Goal: Information Seeking & Learning: Learn about a topic

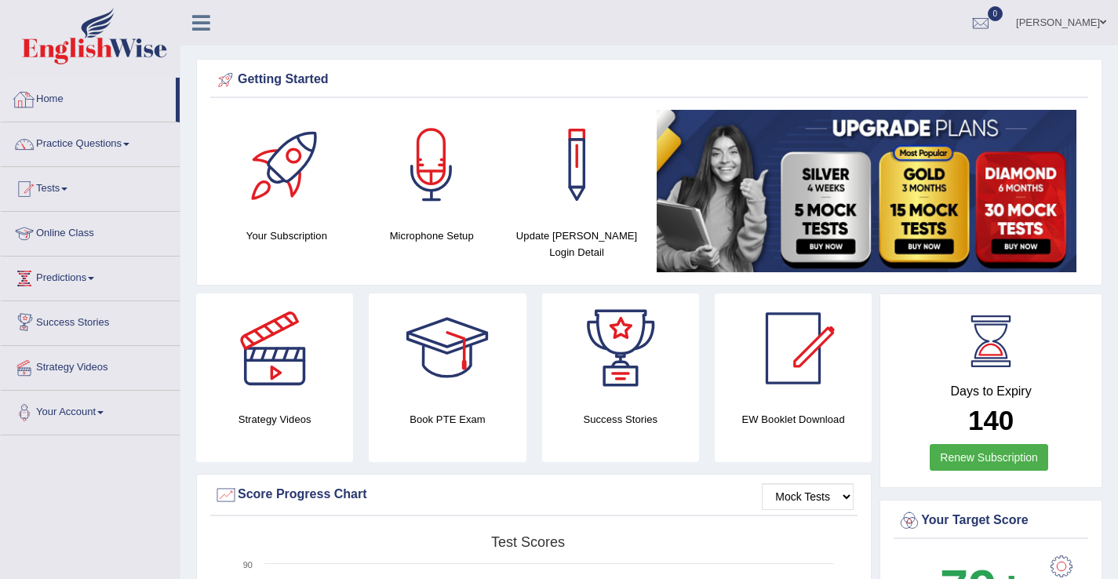
click at [58, 100] on link "Home" at bounding box center [88, 97] width 175 height 39
click at [983, 25] on div at bounding box center [981, 24] width 24 height 24
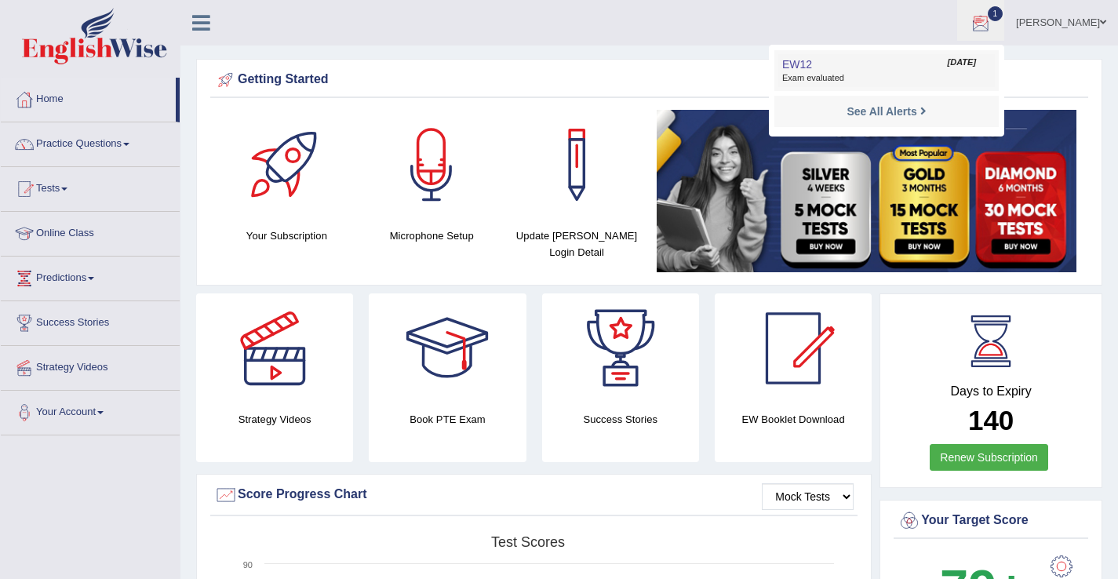
click at [821, 76] on span "Exam evaluated" at bounding box center [886, 78] width 209 height 13
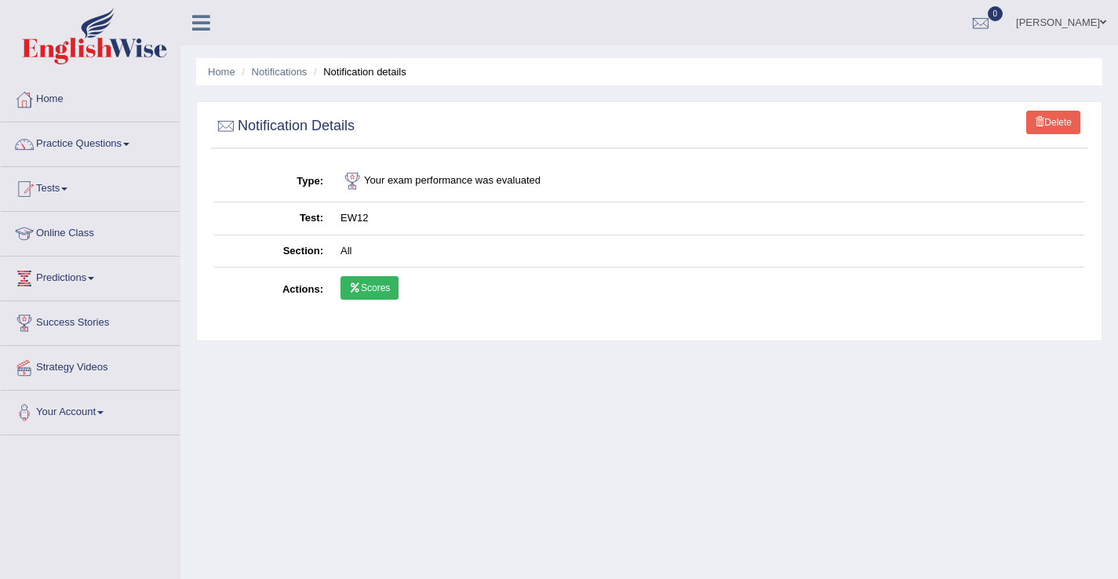
click at [374, 284] on link "Scores" at bounding box center [369, 288] width 58 height 24
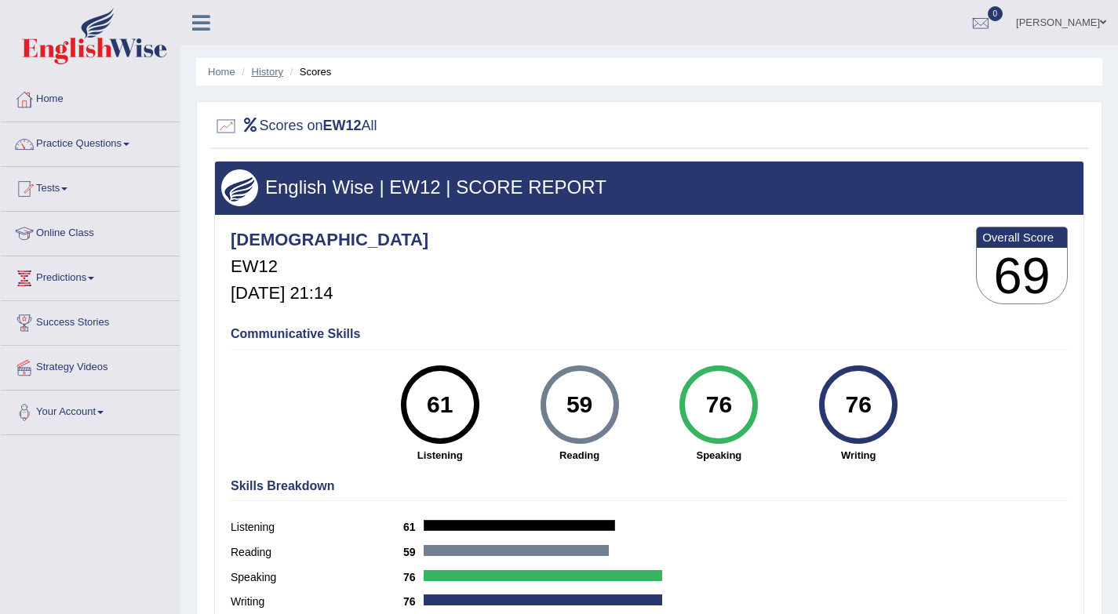
click at [267, 75] on link "History" at bounding box center [267, 72] width 31 height 12
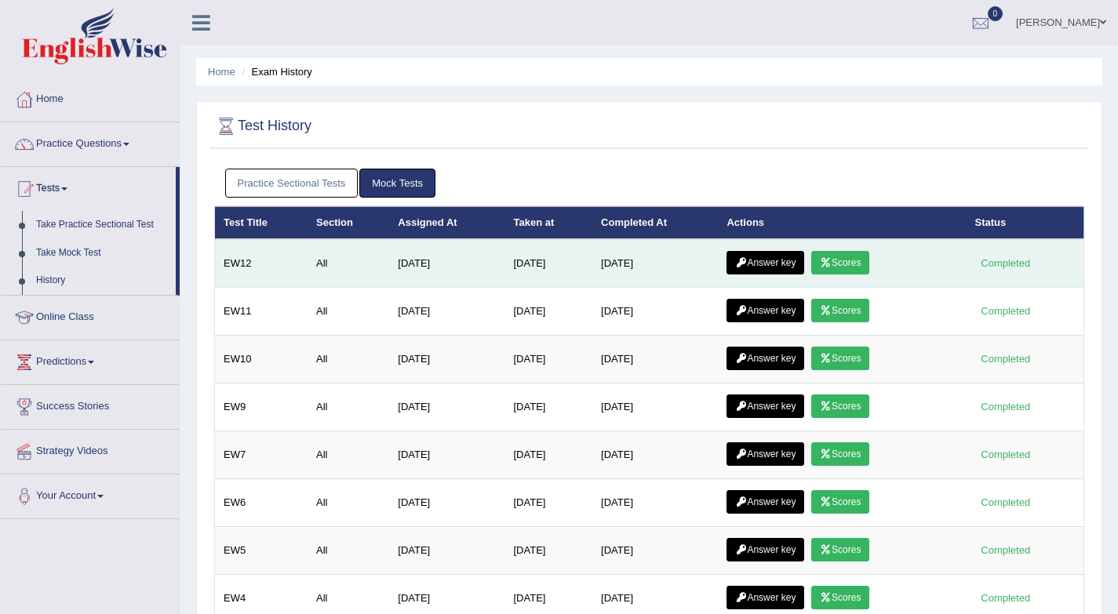
click at [755, 265] on link "Answer key" at bounding box center [765, 263] width 78 height 24
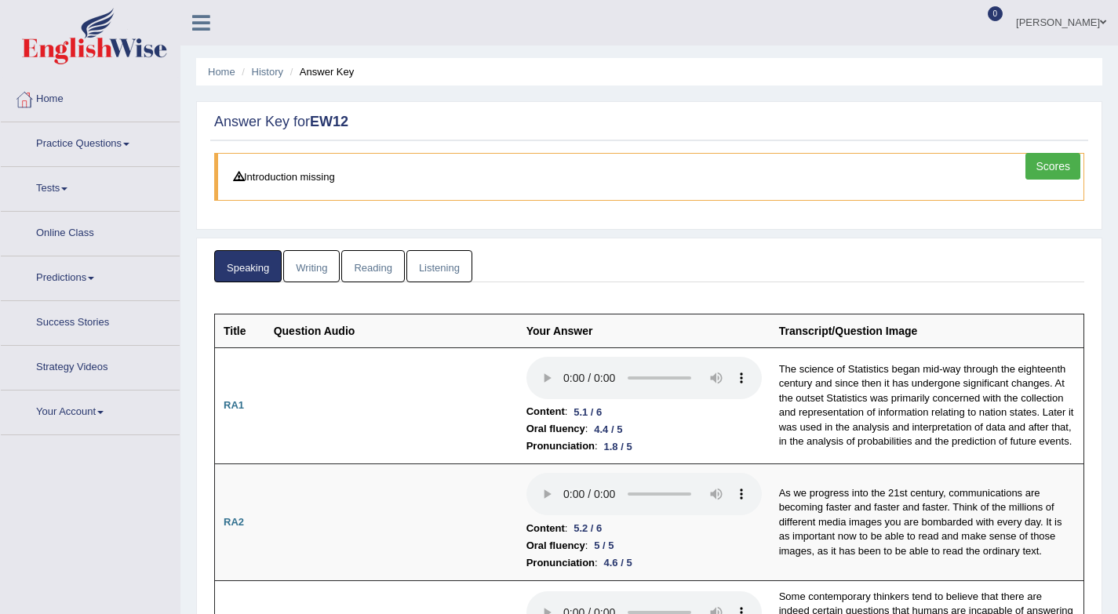
click at [389, 274] on link "Reading" at bounding box center [372, 266] width 63 height 32
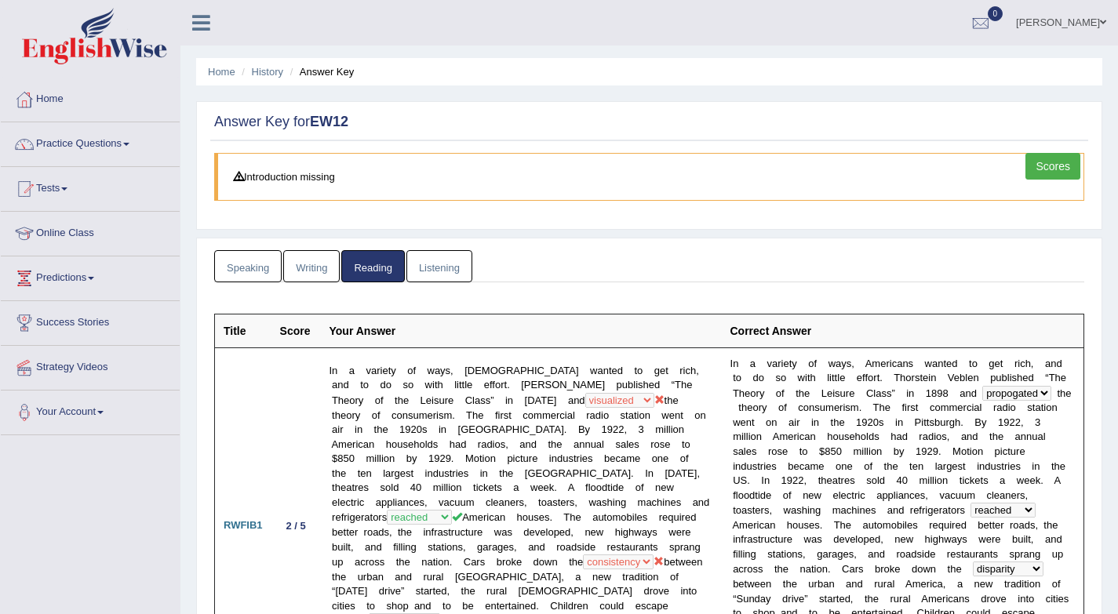
click at [247, 271] on link "Speaking" at bounding box center [247, 266] width 67 height 32
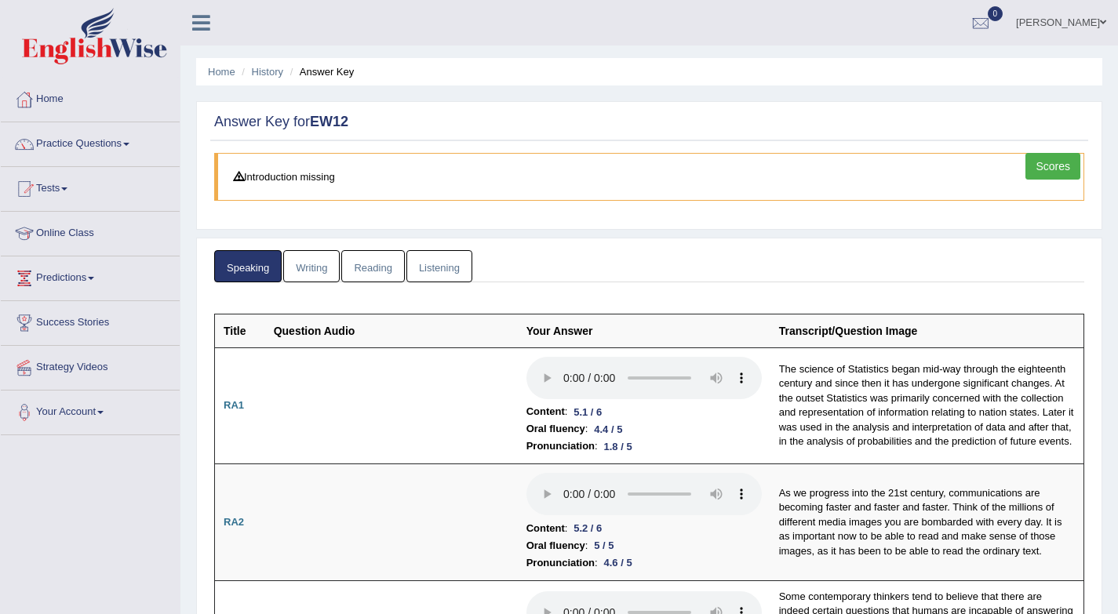
click at [324, 272] on link "Writing" at bounding box center [311, 266] width 56 height 32
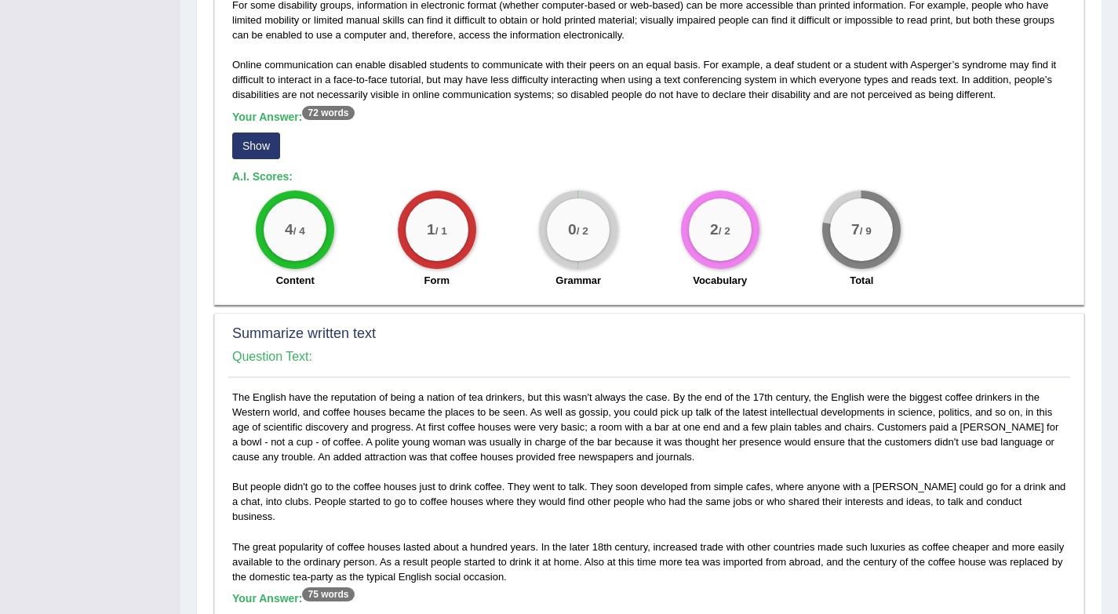
scroll to position [168, 0]
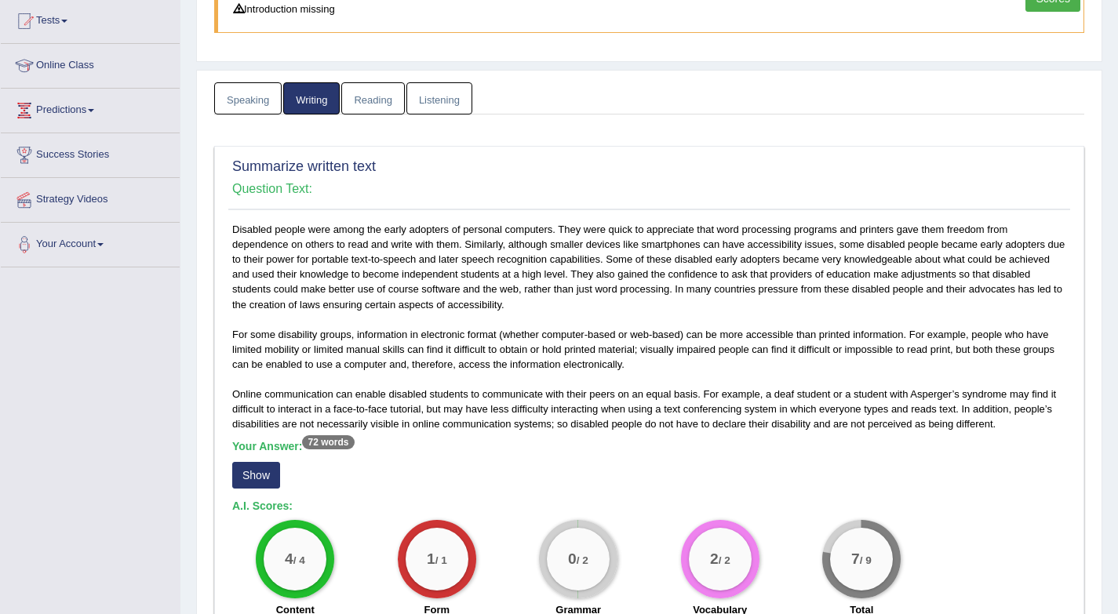
click at [266, 483] on button "Show" at bounding box center [256, 475] width 48 height 27
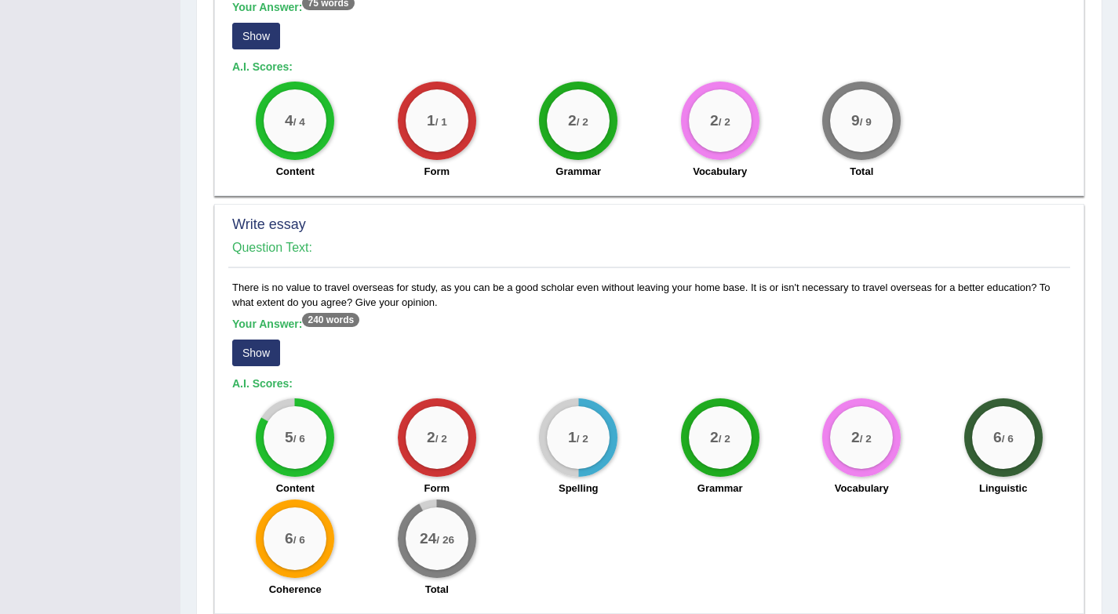
scroll to position [1160, 0]
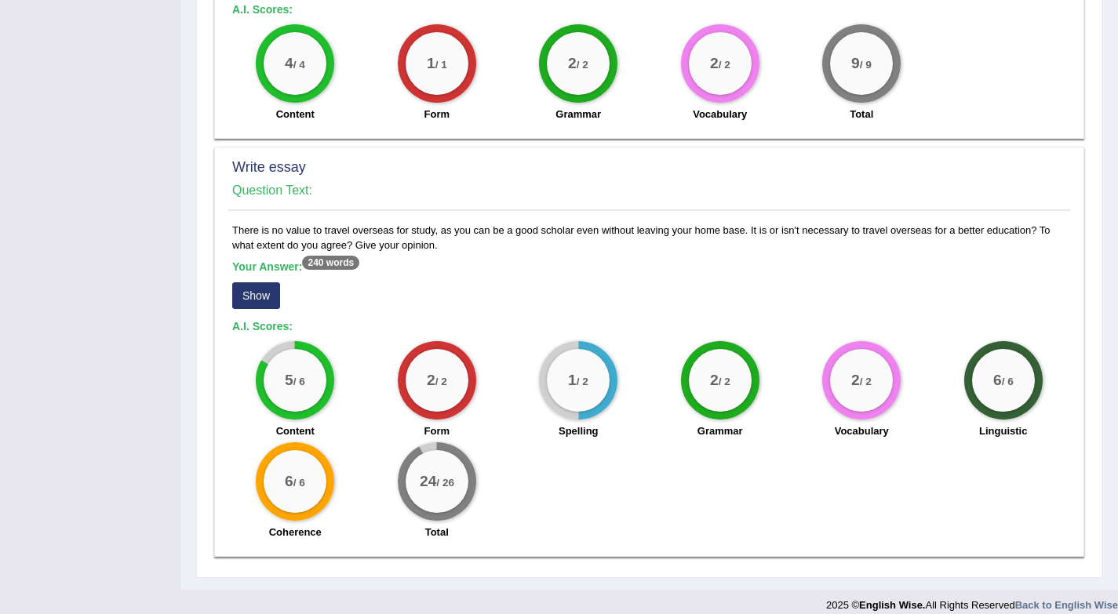
click at [256, 285] on button "Show" at bounding box center [256, 295] width 48 height 27
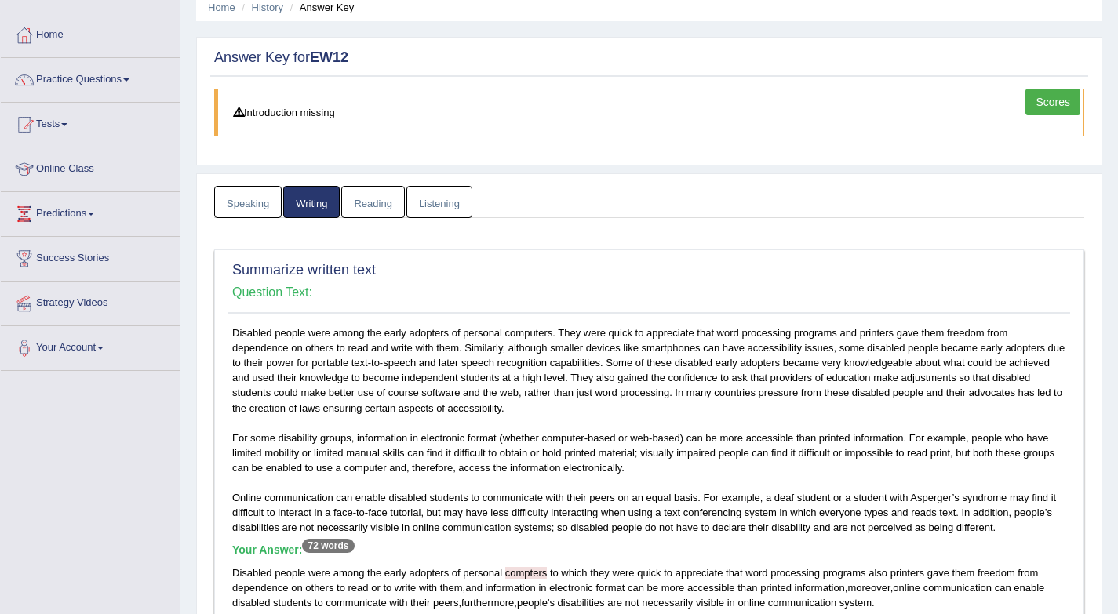
scroll to position [0, 0]
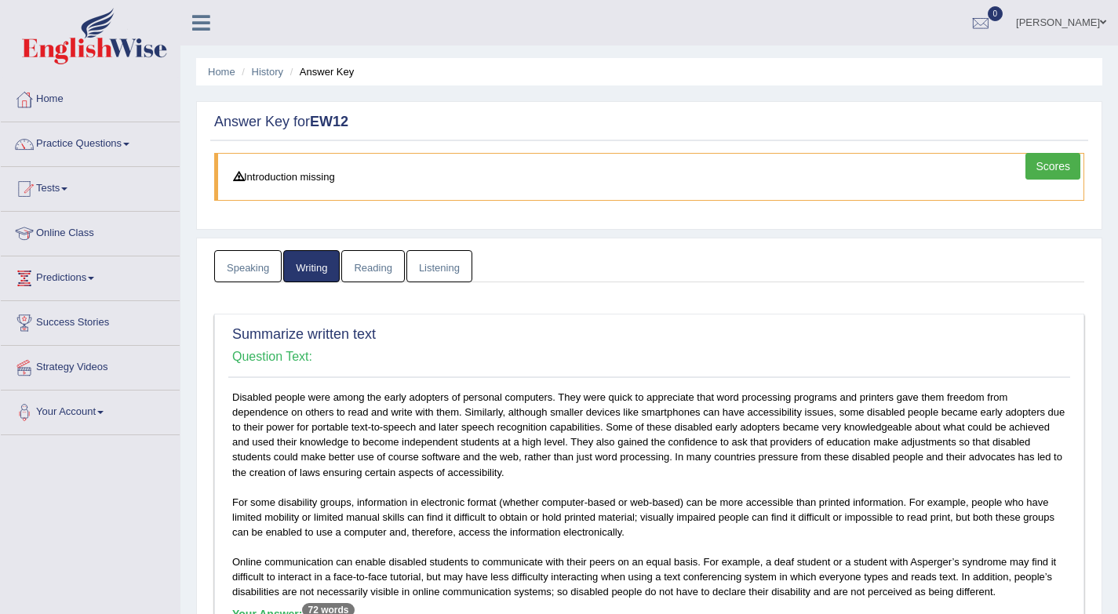
click at [388, 275] on link "Reading" at bounding box center [372, 266] width 63 height 32
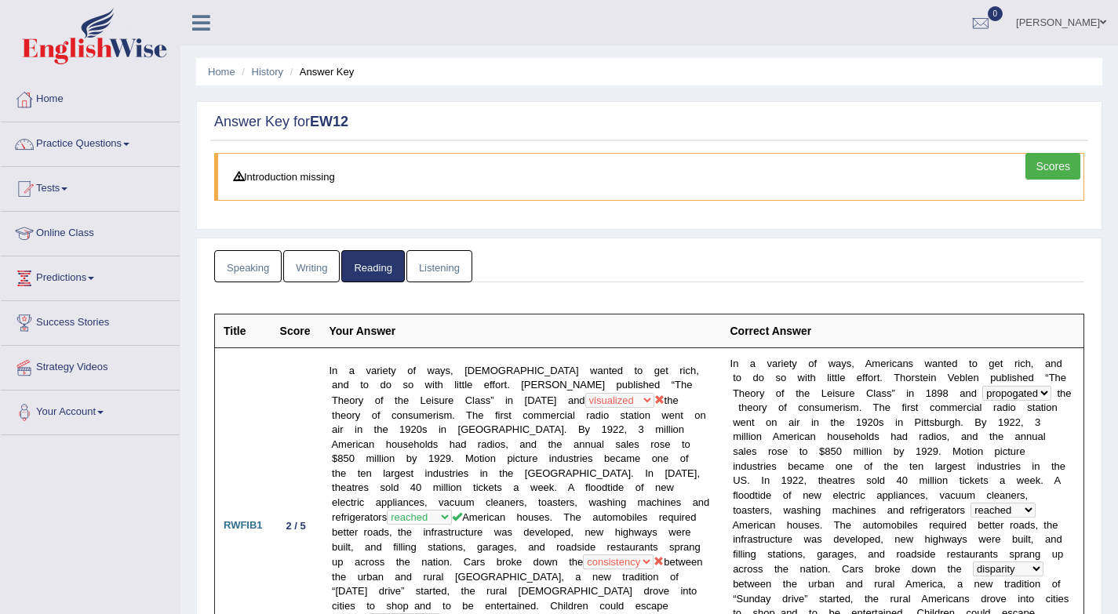
click at [424, 263] on link "Listening" at bounding box center [439, 266] width 66 height 32
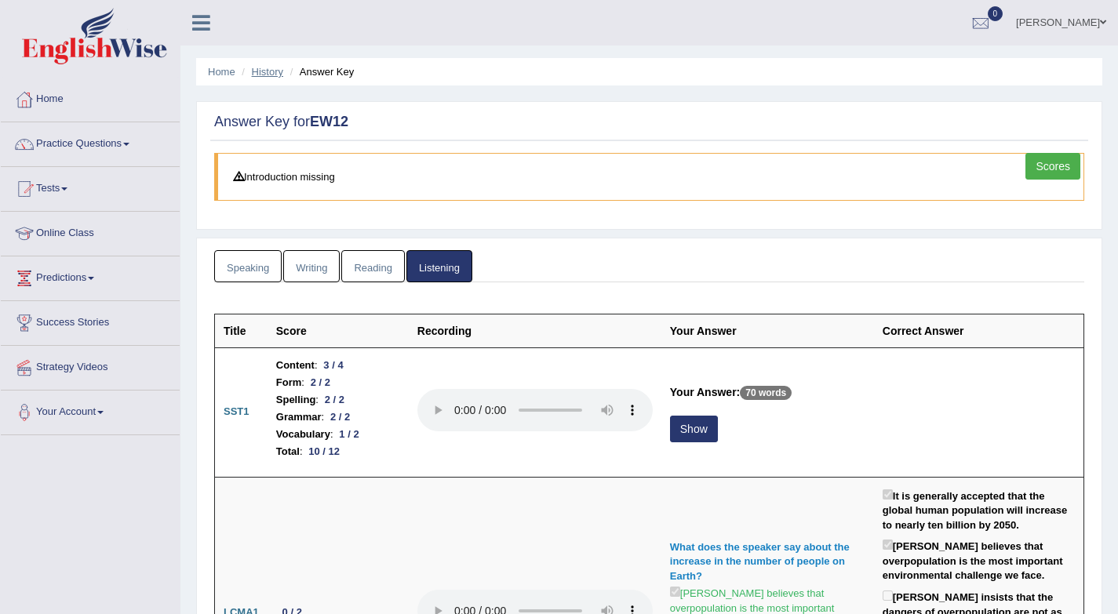
click at [255, 73] on link "History" at bounding box center [267, 72] width 31 height 12
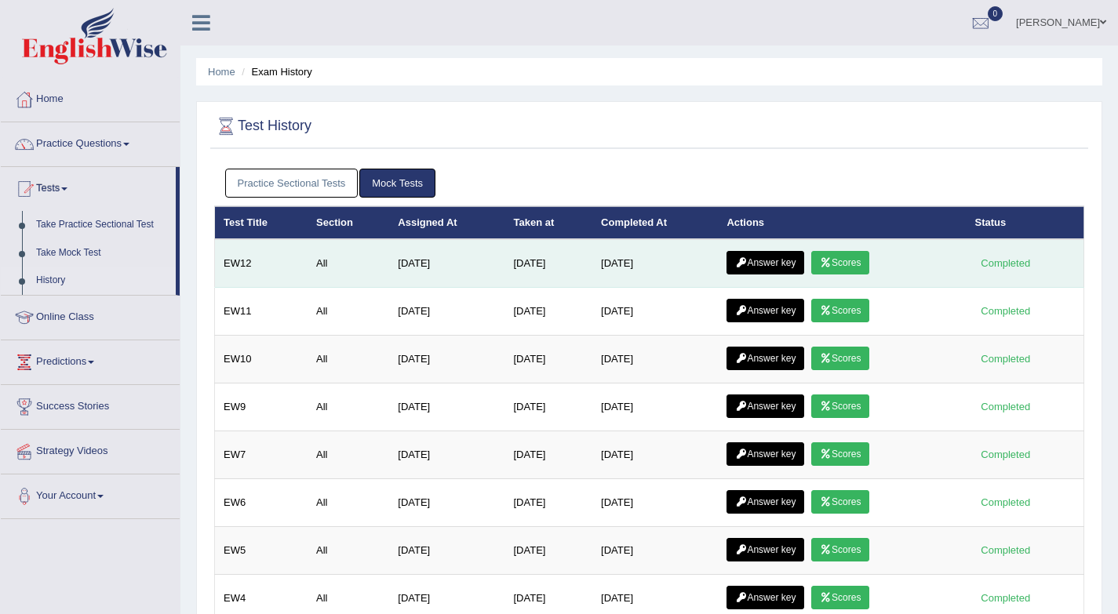
click at [854, 264] on link "Scores" at bounding box center [840, 263] width 58 height 24
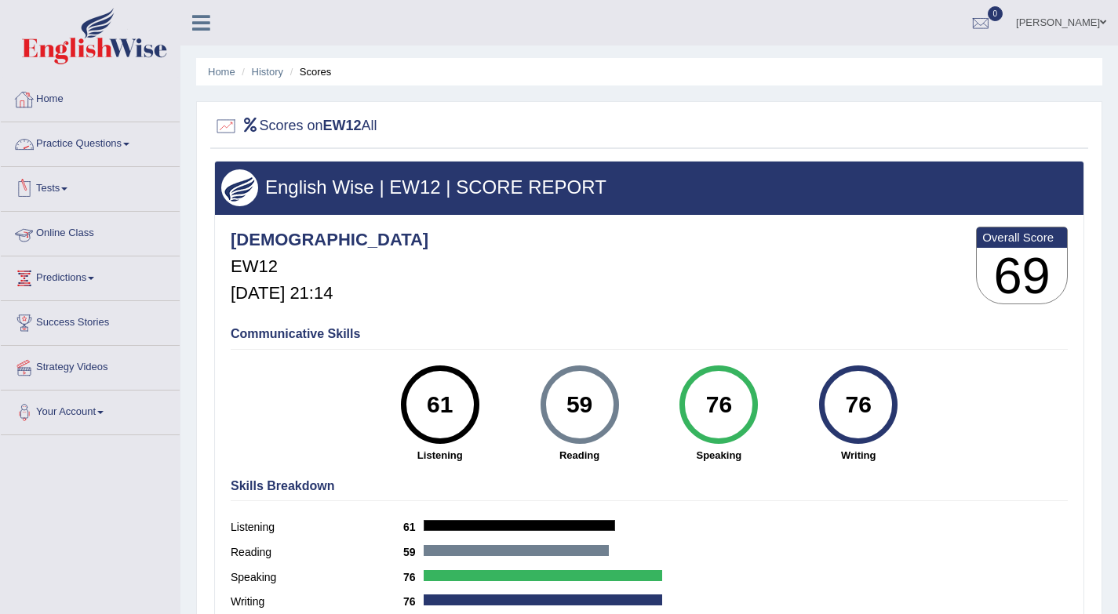
click at [106, 155] on link "Practice Questions" at bounding box center [90, 141] width 179 height 39
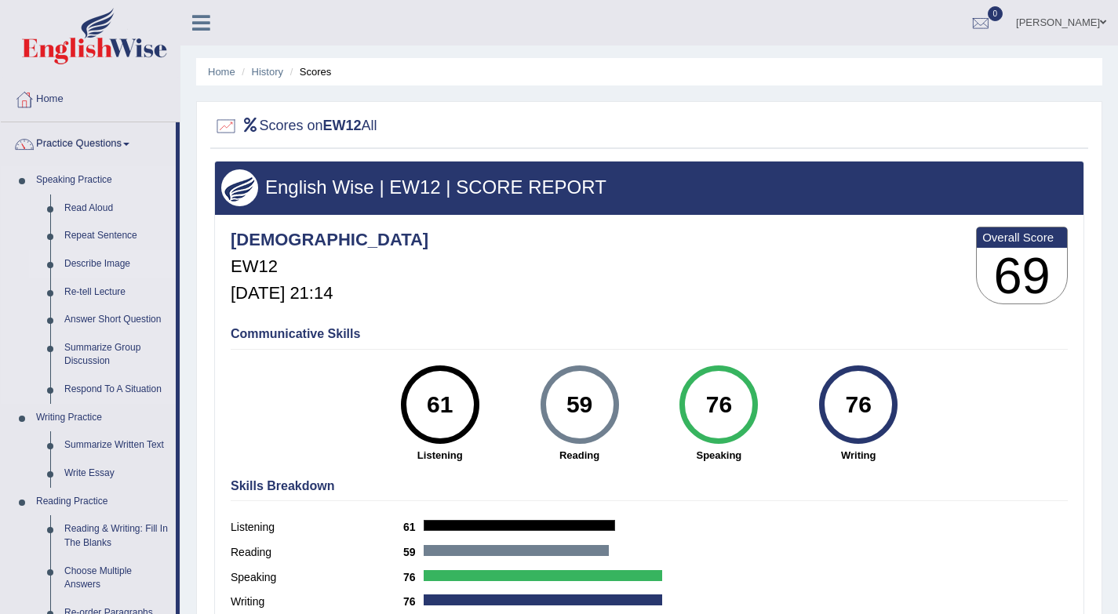
click at [120, 262] on link "Describe Image" at bounding box center [116, 264] width 118 height 28
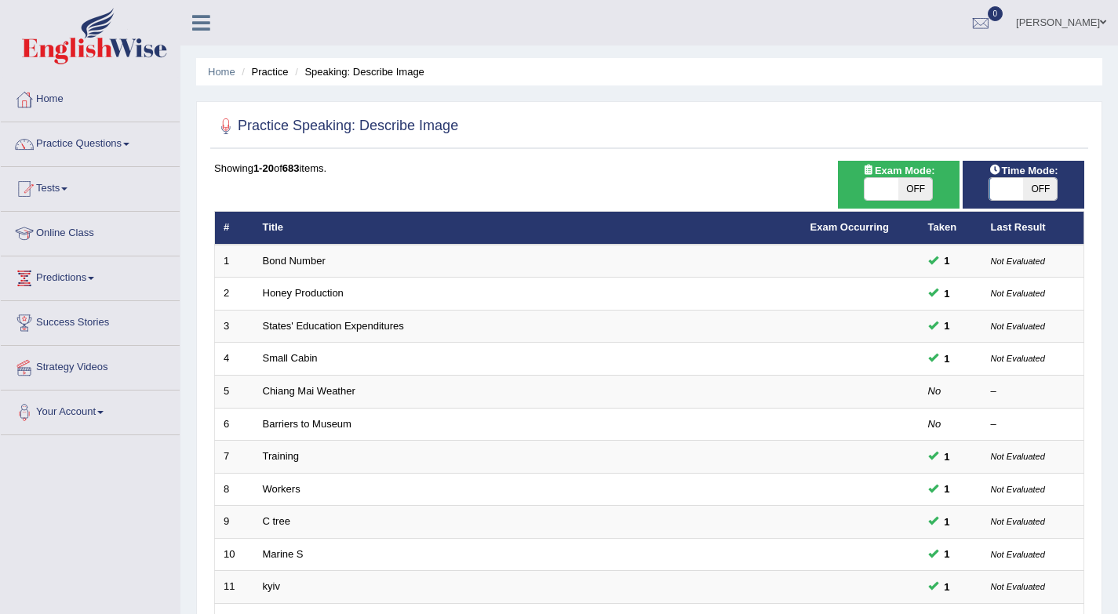
click at [1051, 191] on span "OFF" at bounding box center [1040, 189] width 34 height 22
checkbox input "true"
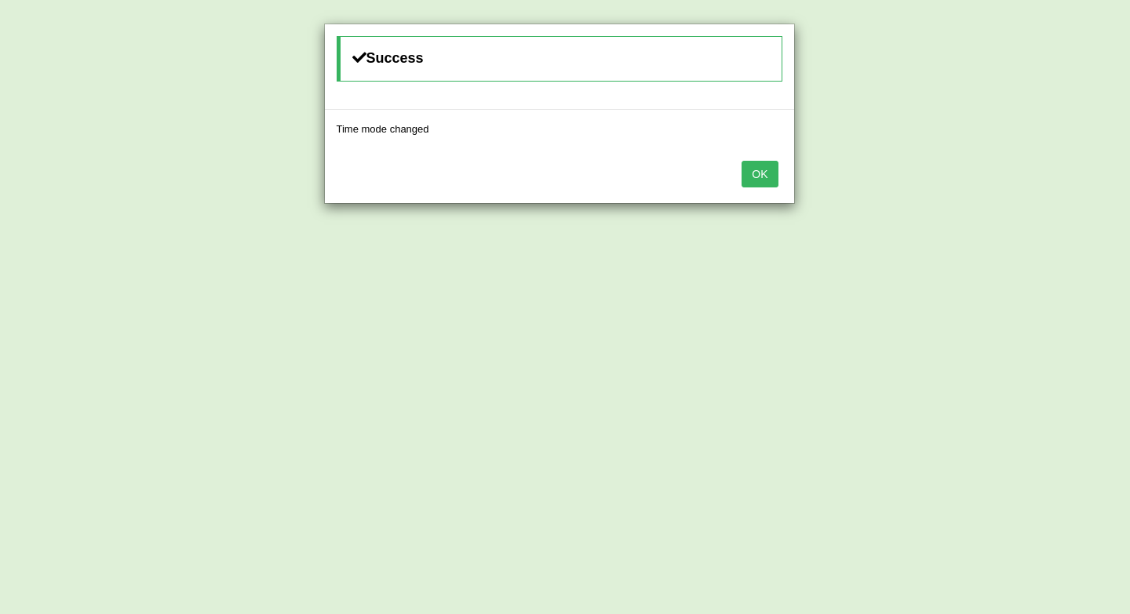
click at [776, 182] on button "OK" at bounding box center [759, 174] width 36 height 27
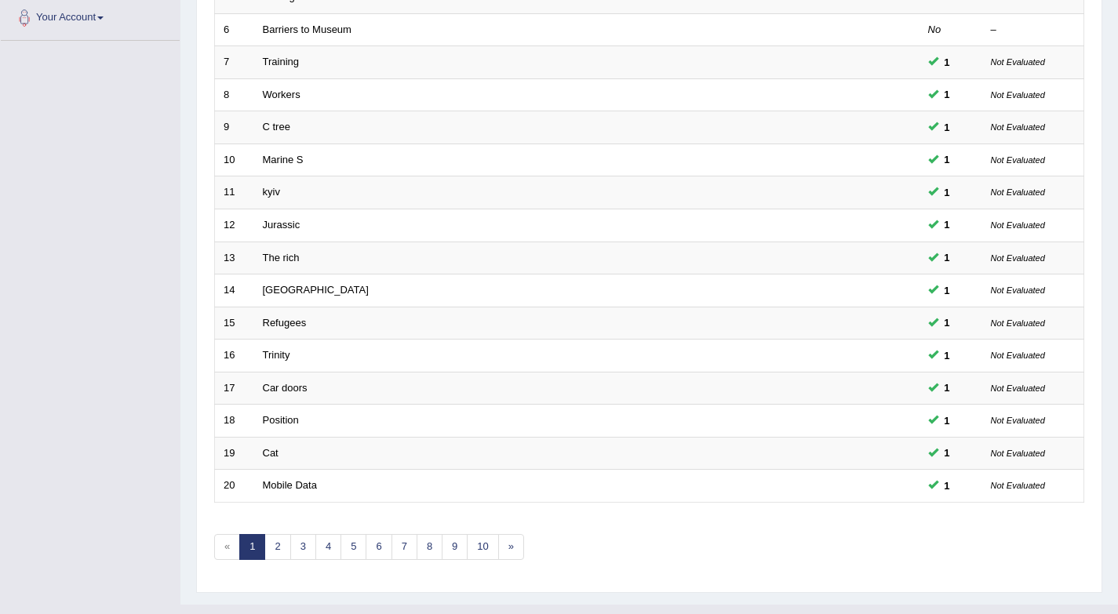
scroll to position [424, 0]
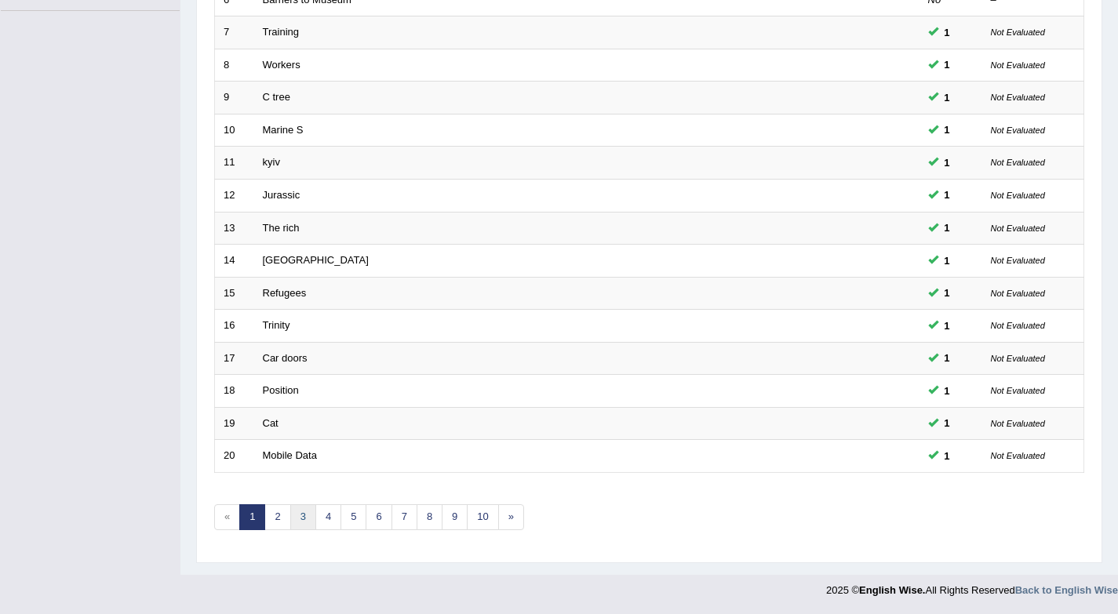
click at [290, 522] on link "3" at bounding box center [303, 517] width 26 height 26
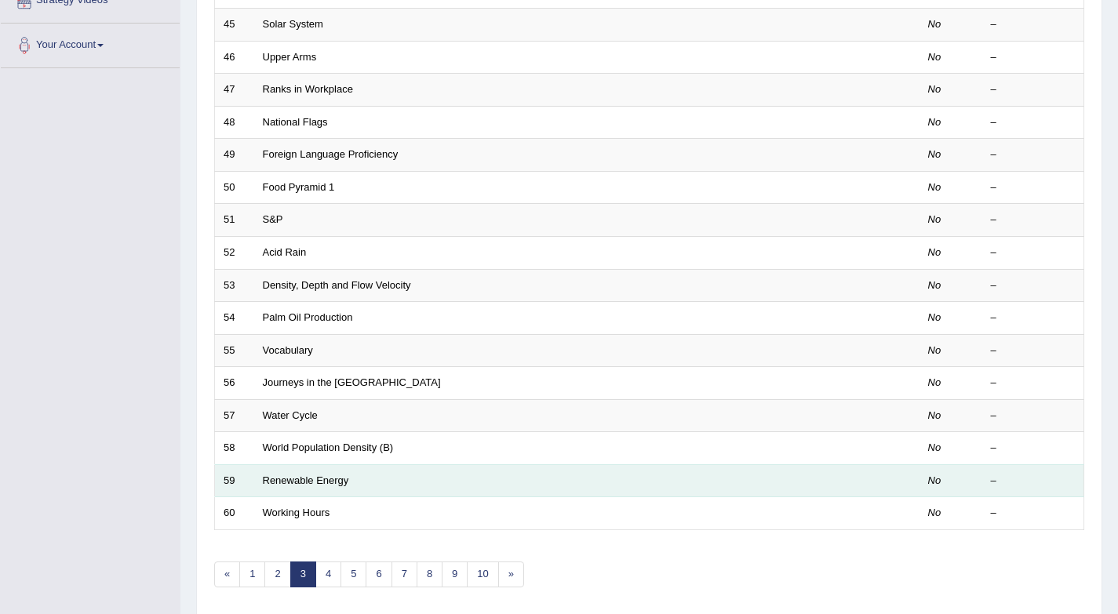
scroll to position [424, 0]
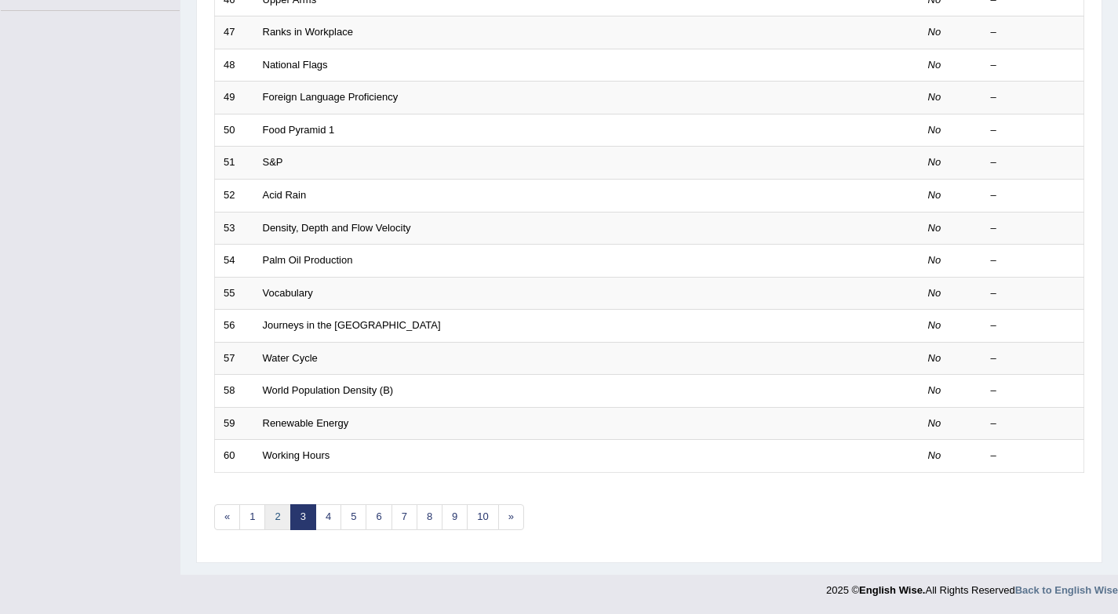
click at [269, 521] on link "2" at bounding box center [277, 517] width 26 height 26
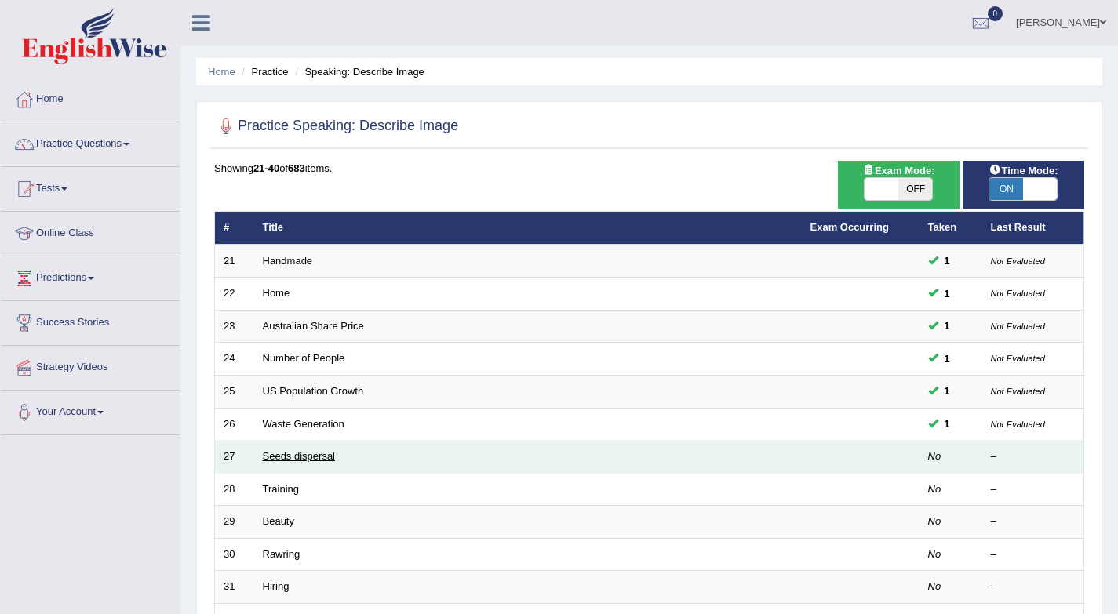
click at [312, 459] on link "Seeds dispersal" at bounding box center [299, 456] width 73 height 12
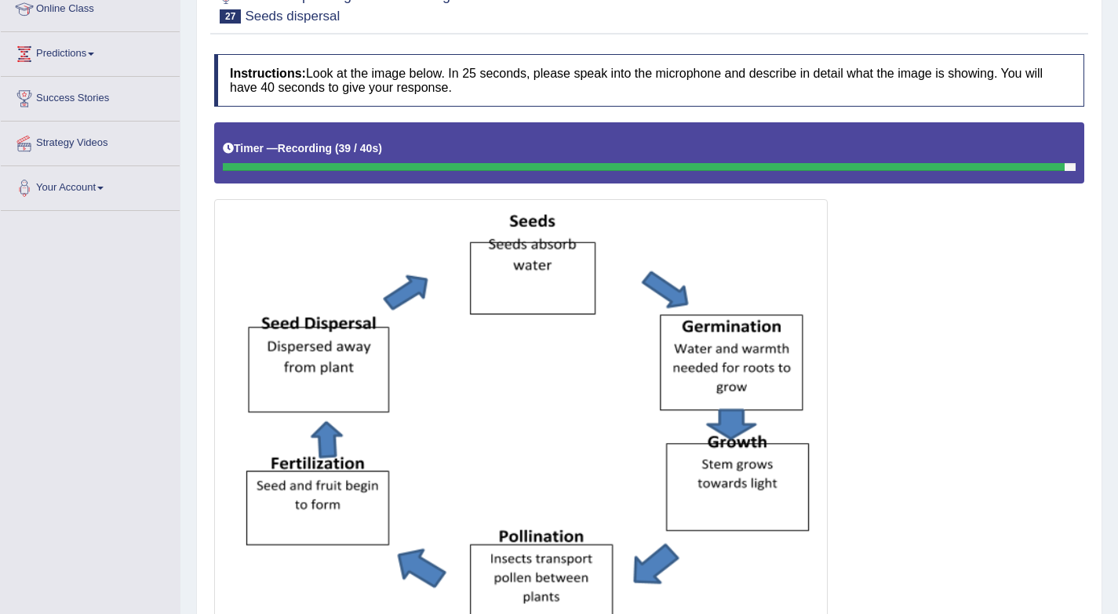
scroll to position [384, 0]
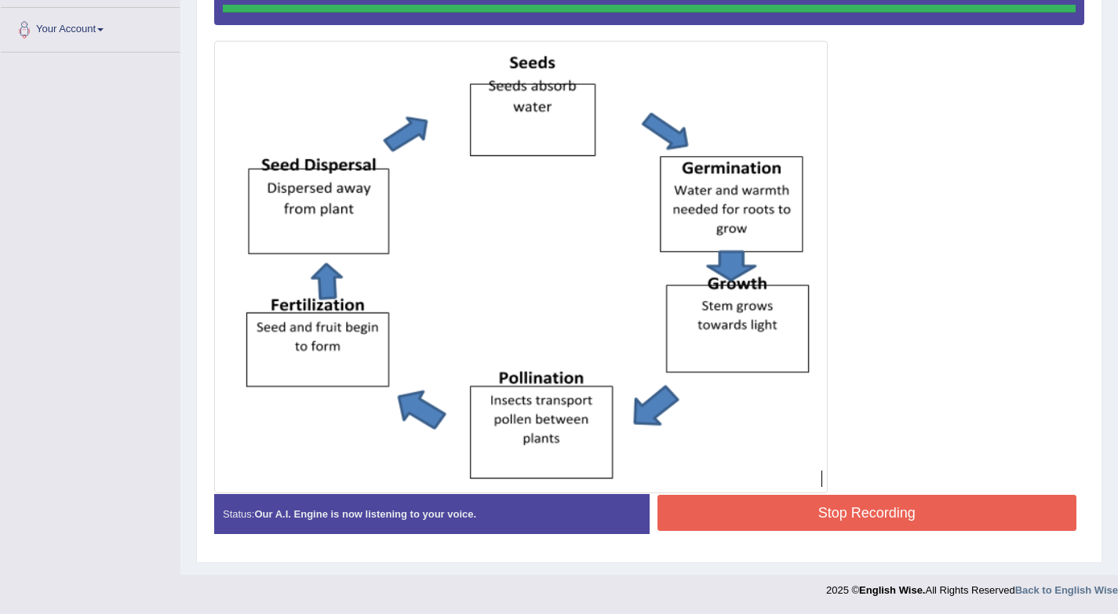
click at [906, 532] on div "Instructions: Look at the image below. In 25 seconds, please speak into the mic…" at bounding box center [649, 221] width 878 height 667
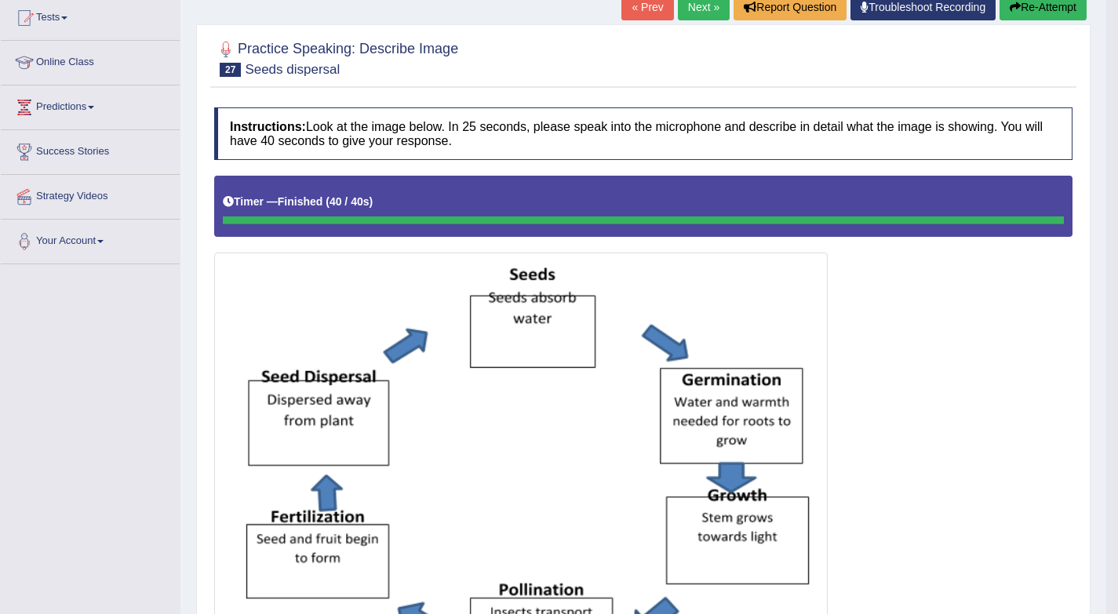
scroll to position [117, 0]
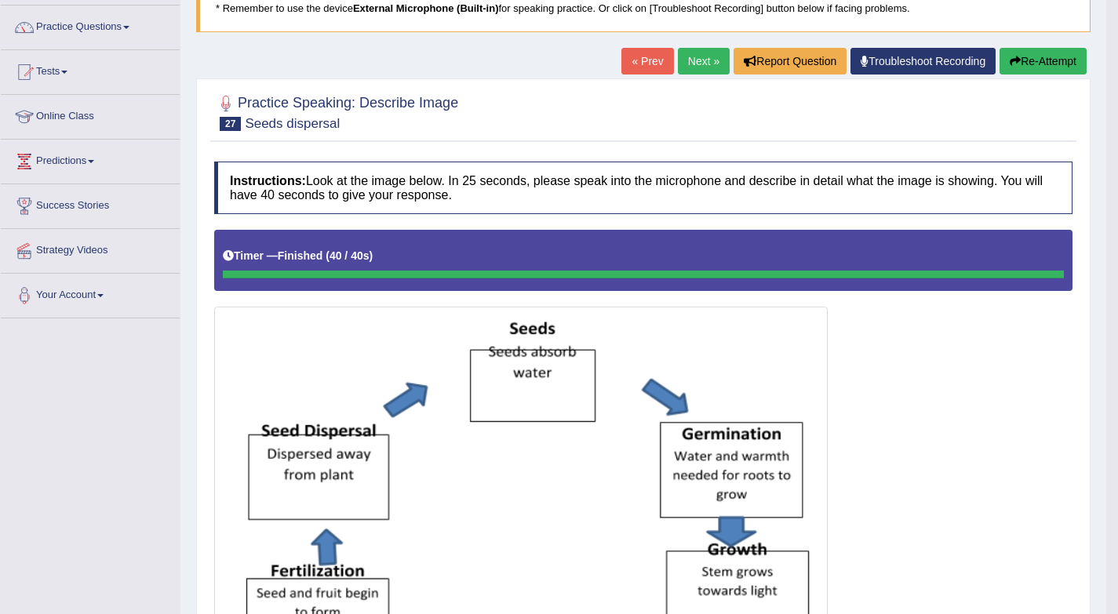
click at [697, 64] on link "Next »" at bounding box center [704, 61] width 52 height 27
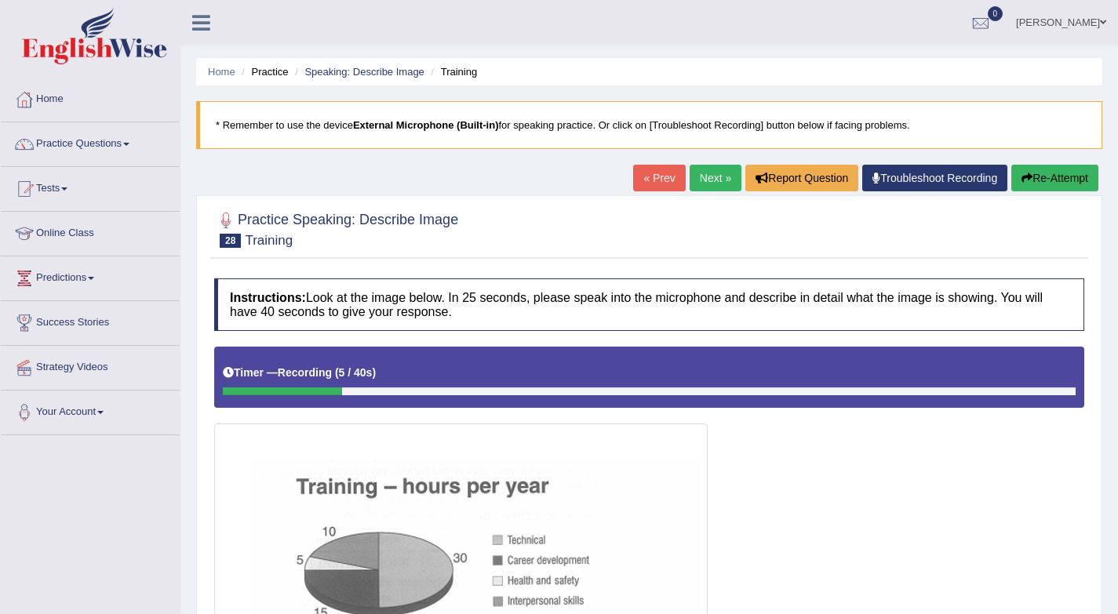
click at [1048, 173] on button "Re-Attempt" at bounding box center [1054, 178] width 87 height 27
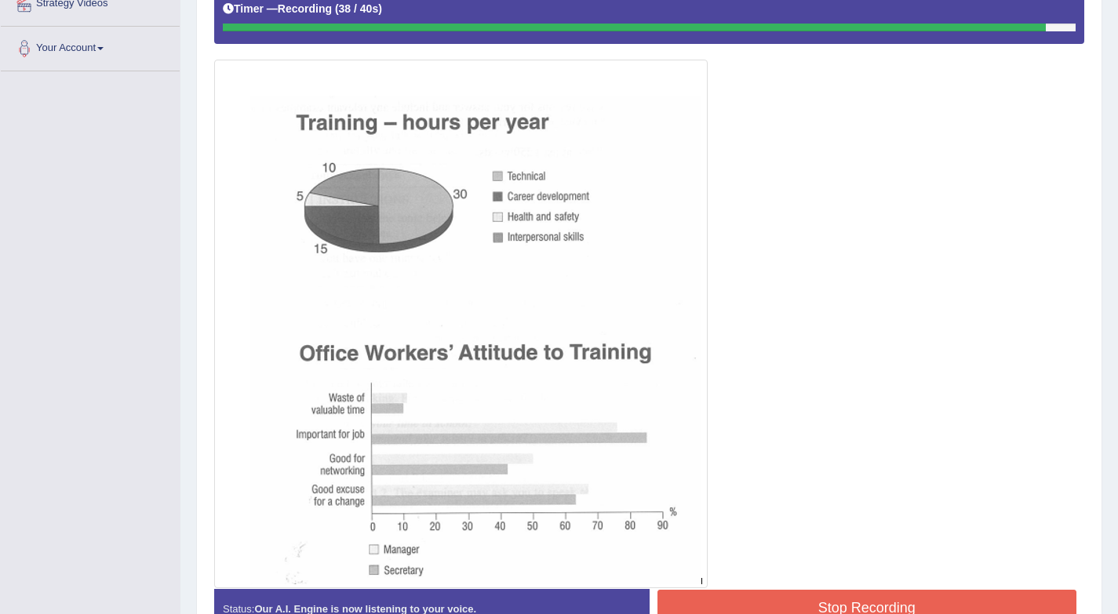
scroll to position [460, 0]
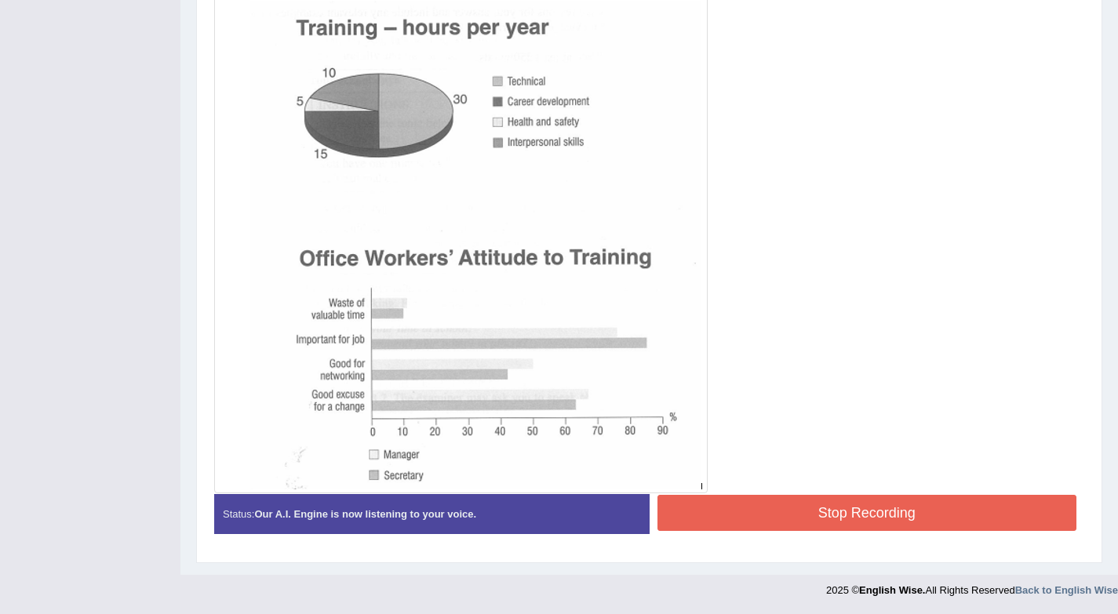
drag, startPoint x: 927, startPoint y: 516, endPoint x: 919, endPoint y: 512, distance: 8.1
click at [927, 516] on button "Stop Recording" at bounding box center [867, 513] width 420 height 36
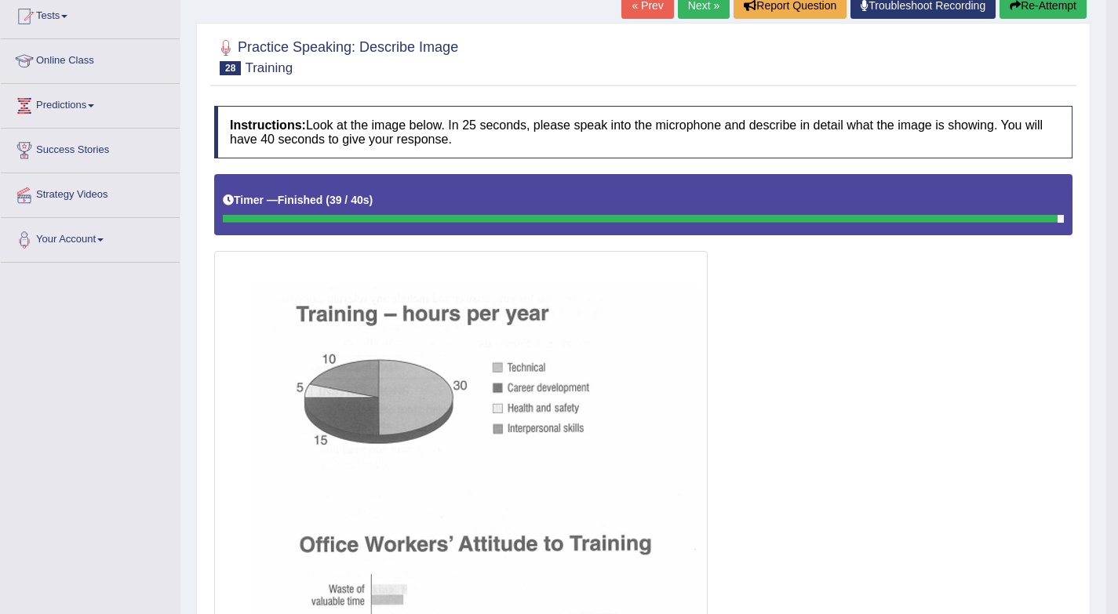
scroll to position [123, 0]
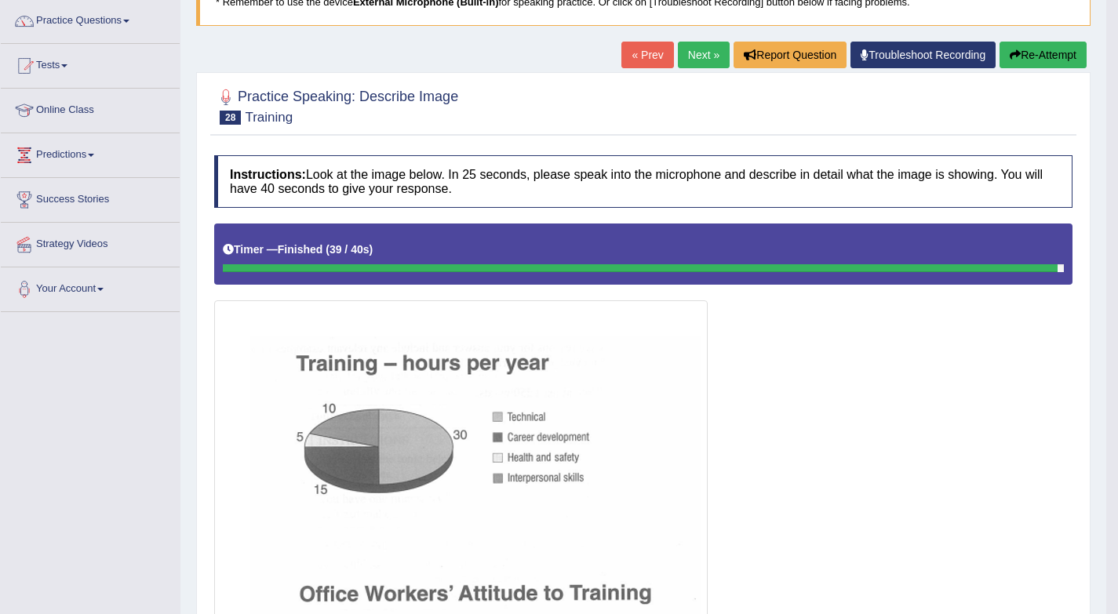
click at [691, 62] on link "Next »" at bounding box center [704, 55] width 52 height 27
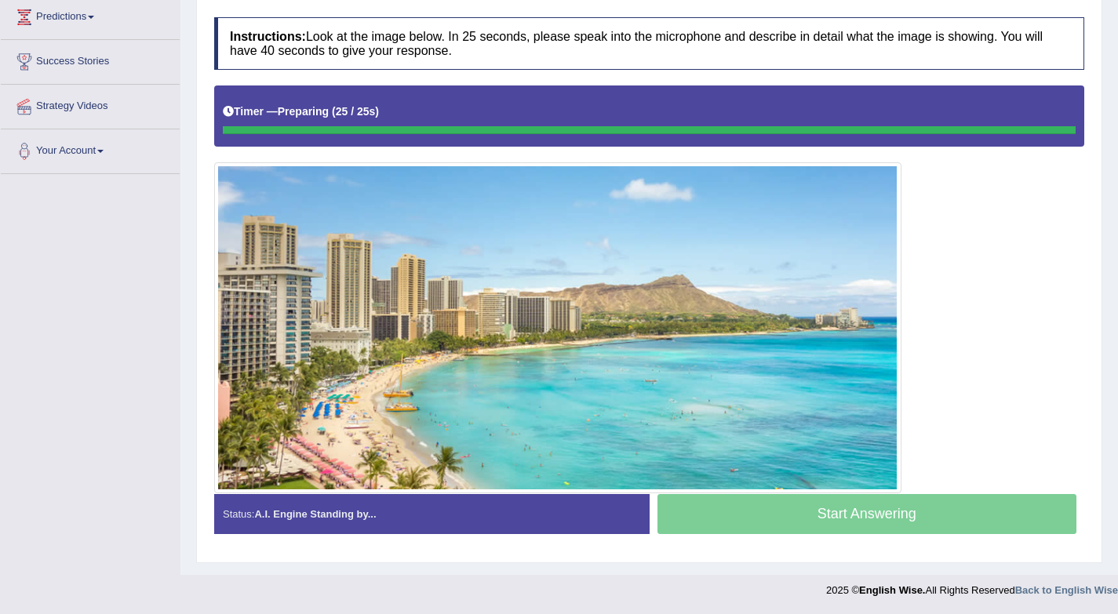
scroll to position [262, 0]
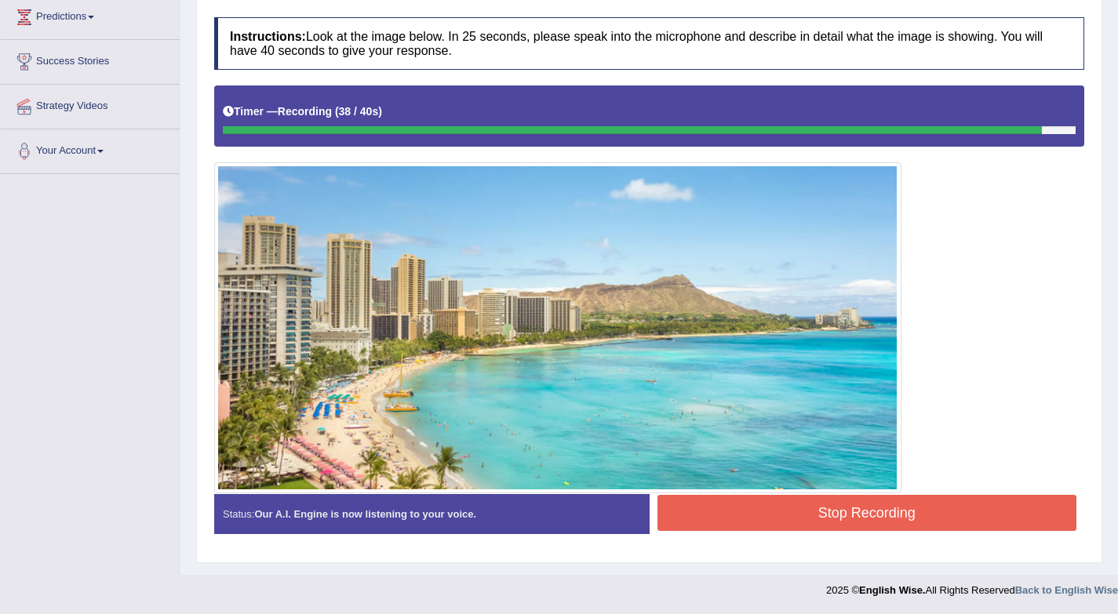
click at [783, 522] on button "Stop Recording" at bounding box center [867, 513] width 420 height 36
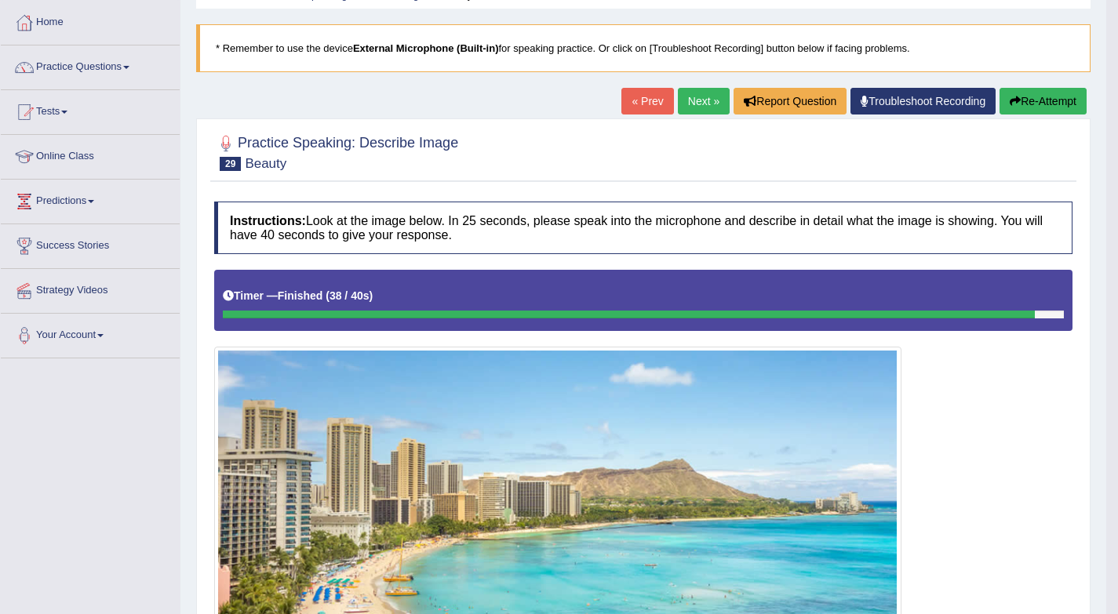
scroll to position [0, 0]
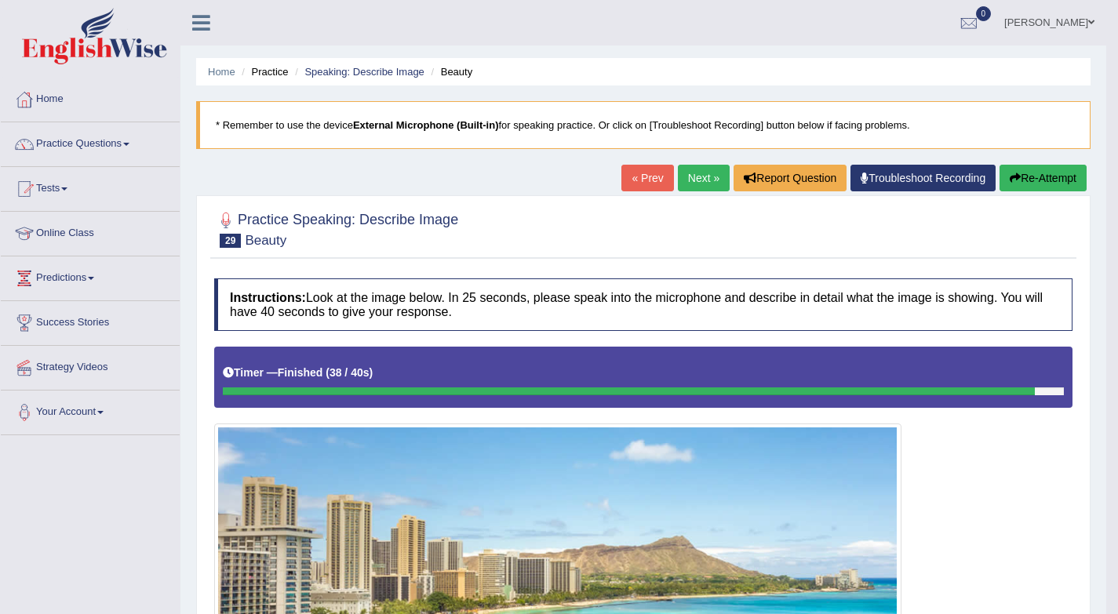
click at [699, 179] on link "Next »" at bounding box center [704, 178] width 52 height 27
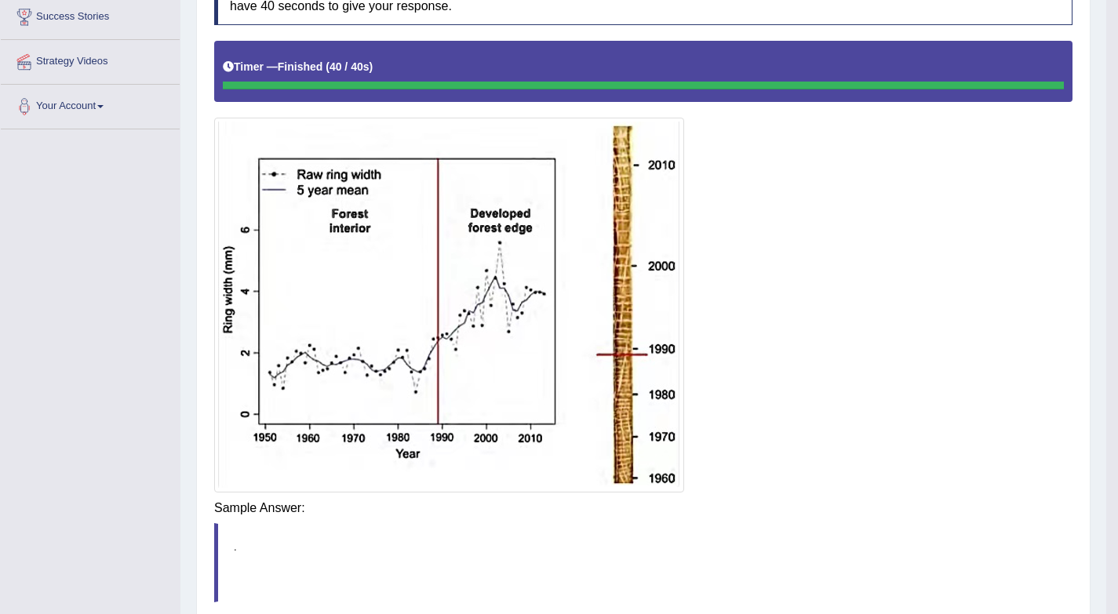
scroll to position [310, 0]
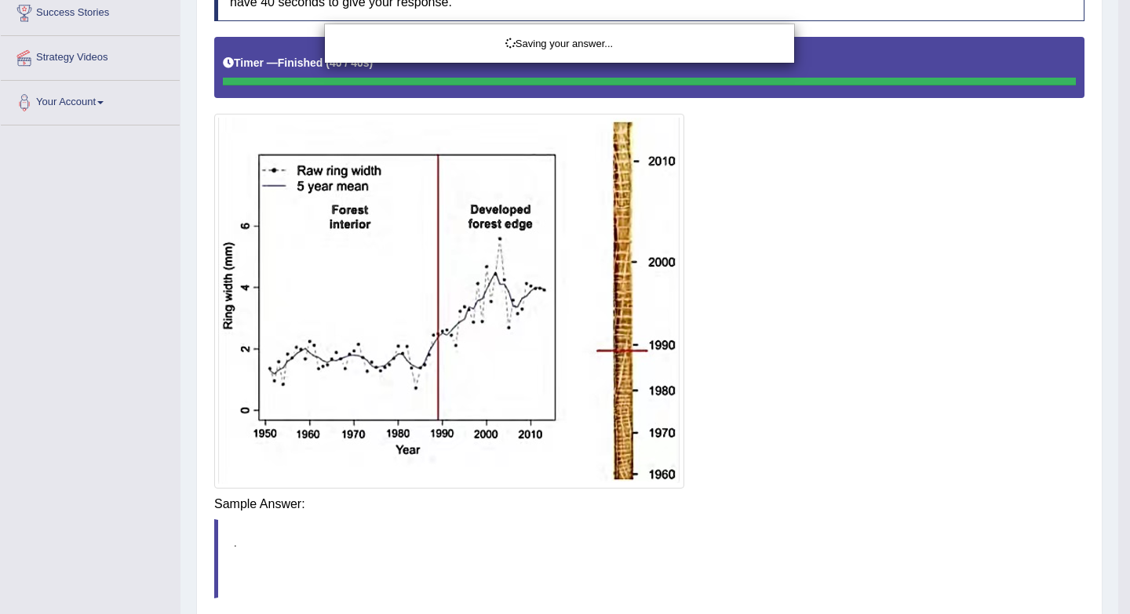
click at [757, 513] on div "Saving your answer..." at bounding box center [565, 307] width 1130 height 614
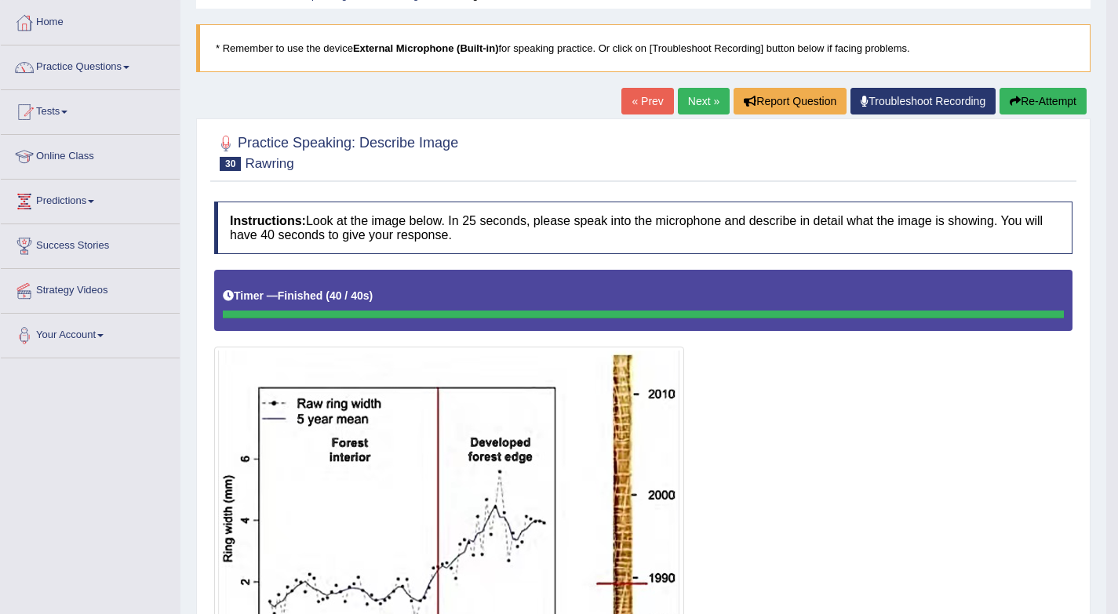
scroll to position [0, 0]
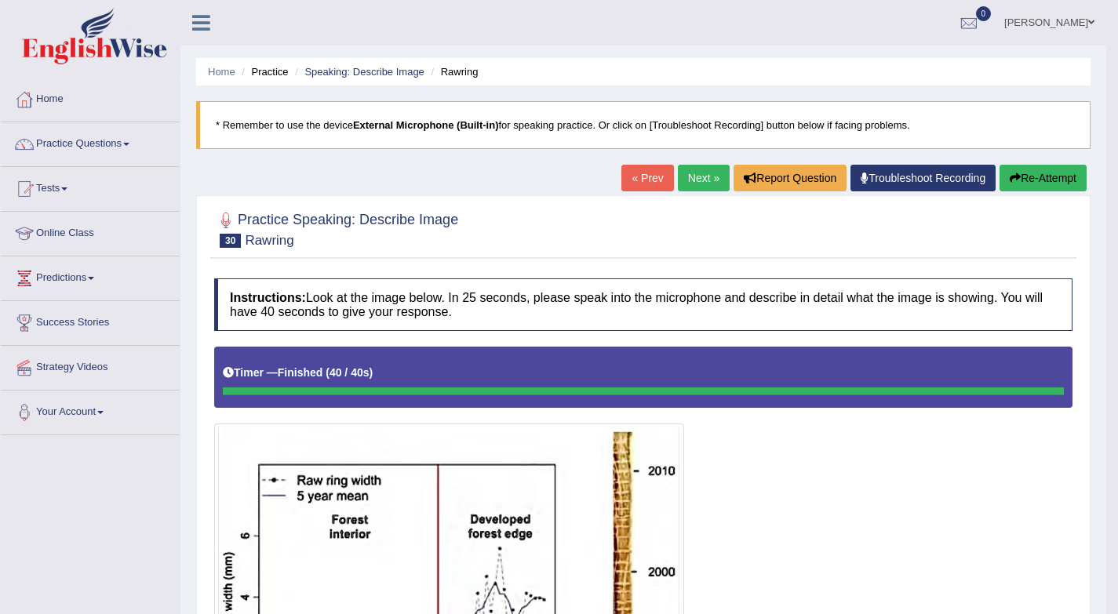
click at [701, 173] on link "Next »" at bounding box center [704, 178] width 52 height 27
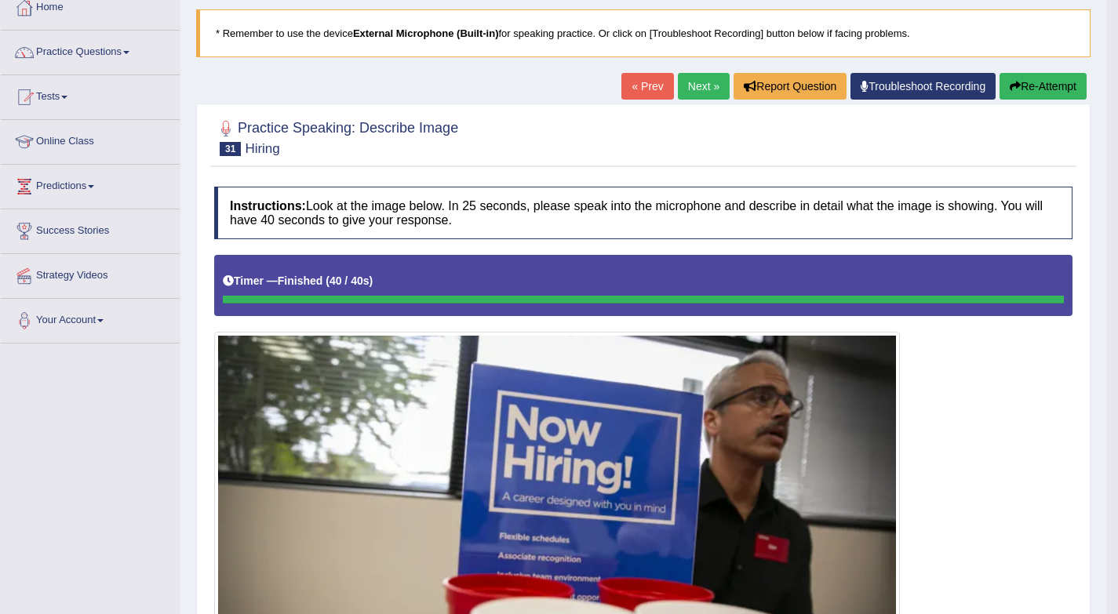
scroll to position [70, 0]
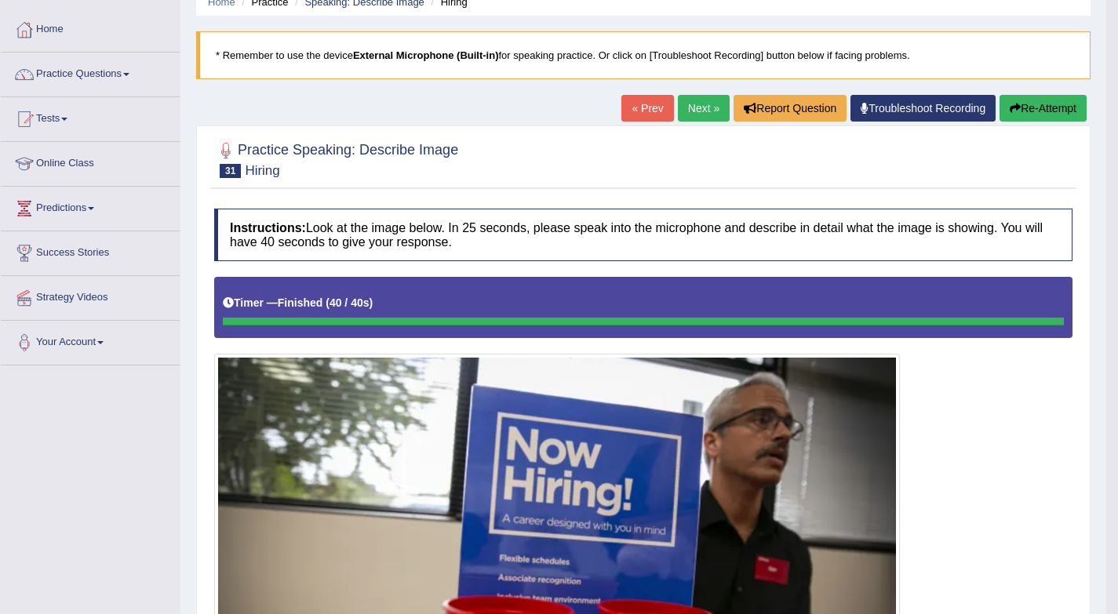
click at [698, 104] on link "Next »" at bounding box center [704, 108] width 52 height 27
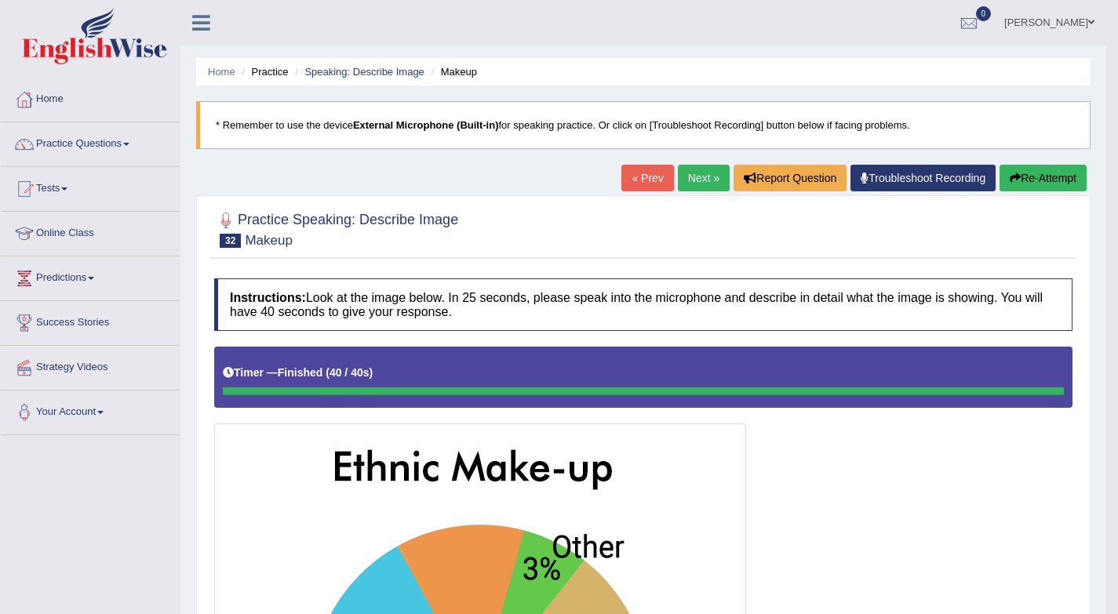
click at [704, 180] on link "Next »" at bounding box center [704, 178] width 52 height 27
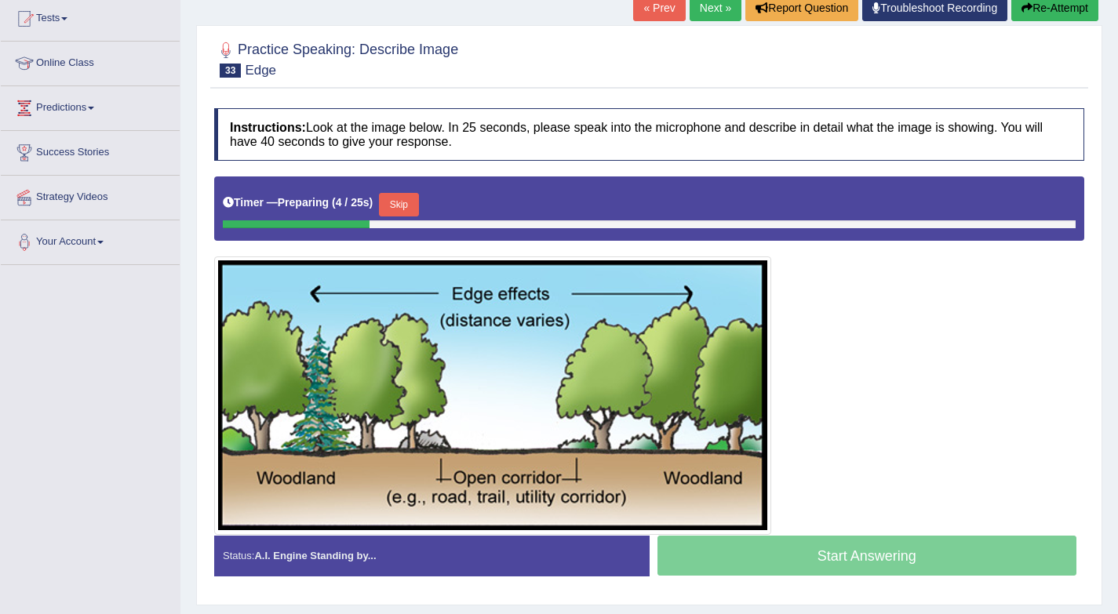
scroll to position [180, 0]
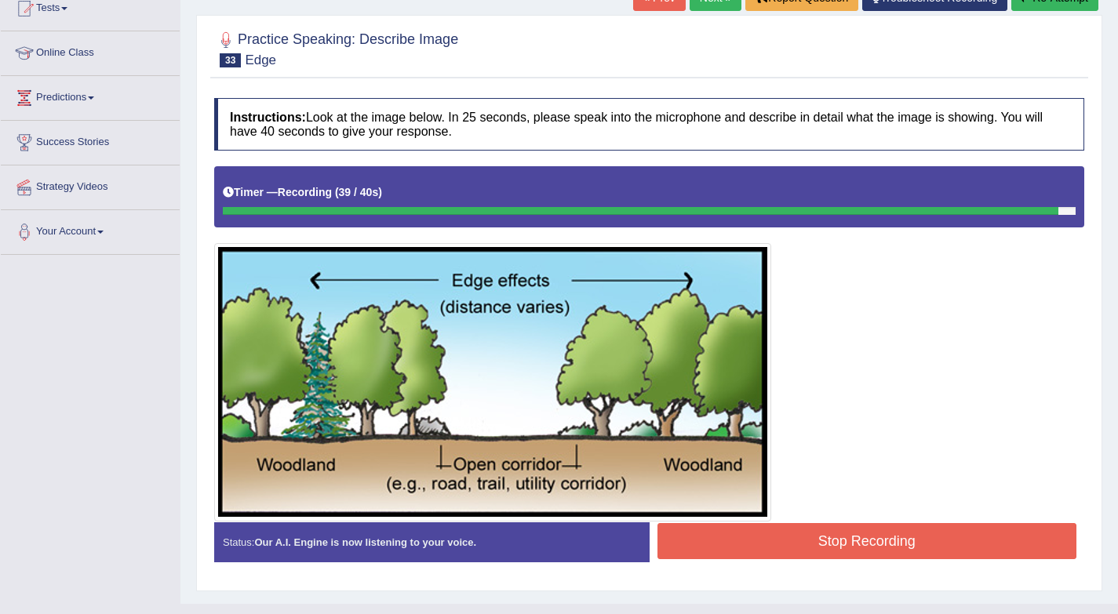
click at [888, 548] on button "Stop Recording" at bounding box center [867, 541] width 420 height 36
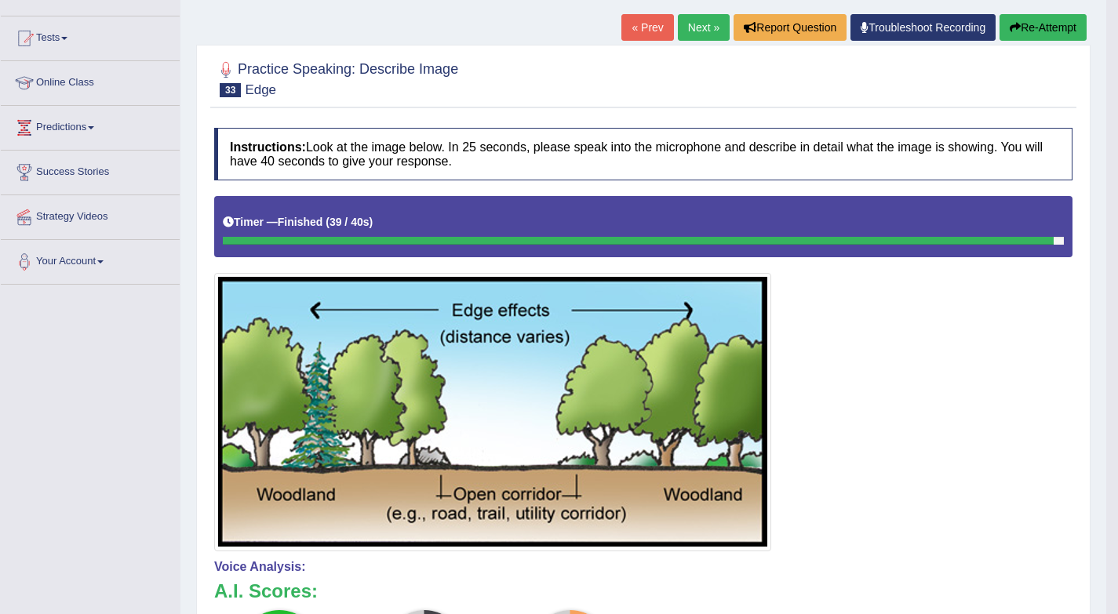
scroll to position [0, 0]
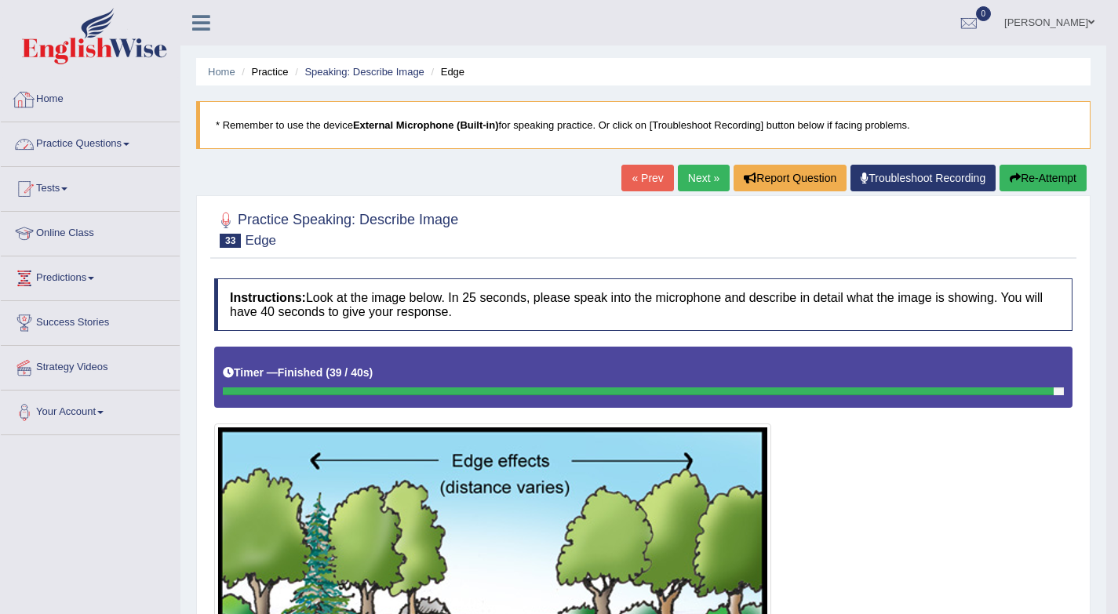
click at [102, 149] on link "Practice Questions" at bounding box center [90, 141] width 179 height 39
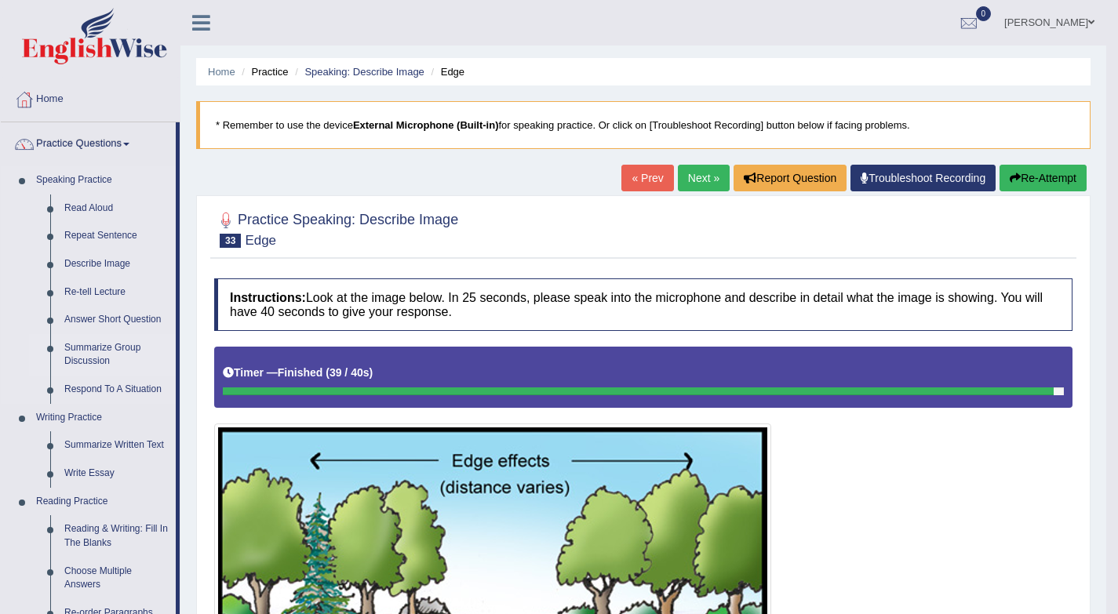
click at [121, 351] on link "Summarize Group Discussion" at bounding box center [116, 355] width 118 height 42
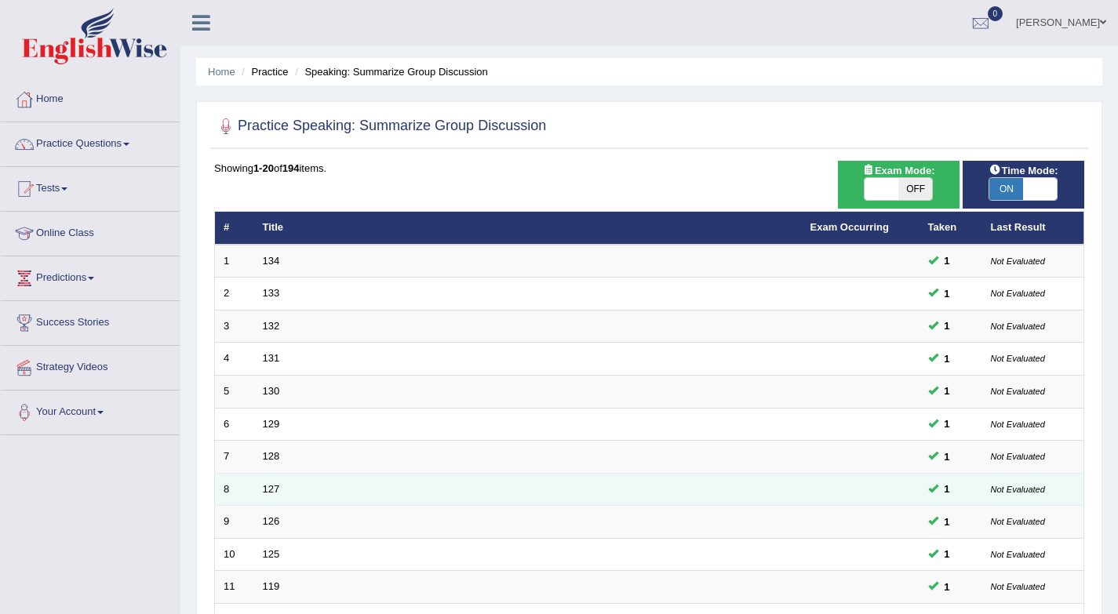
scroll to position [424, 0]
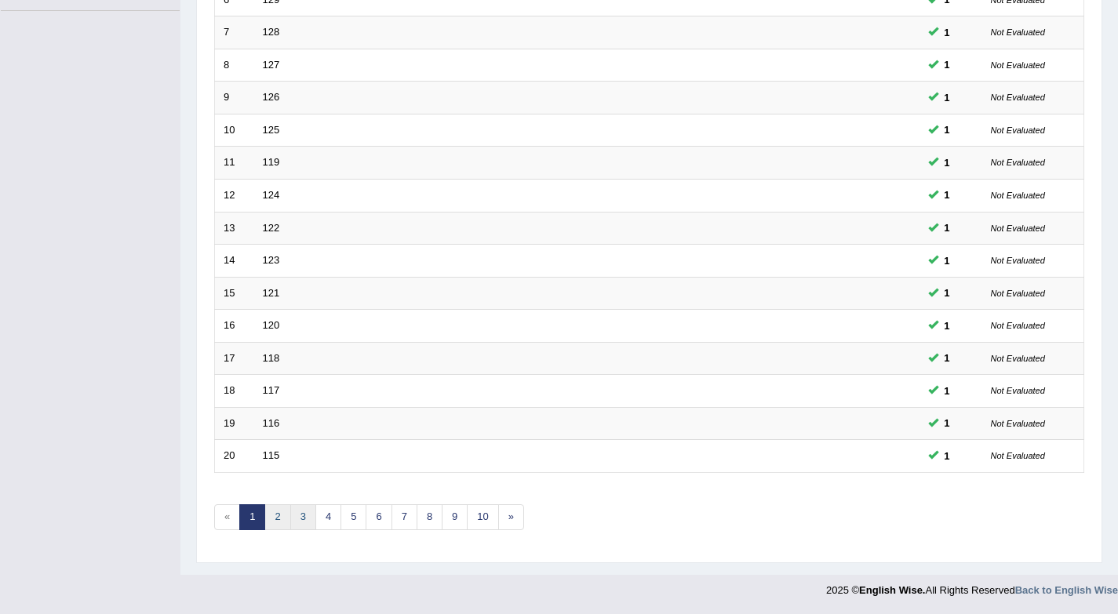
click at [287, 513] on ul "« 1 2 3 4 5 6 7 8 9 10 »" at bounding box center [369, 517] width 310 height 26
click at [282, 522] on link "2" at bounding box center [277, 517] width 26 height 26
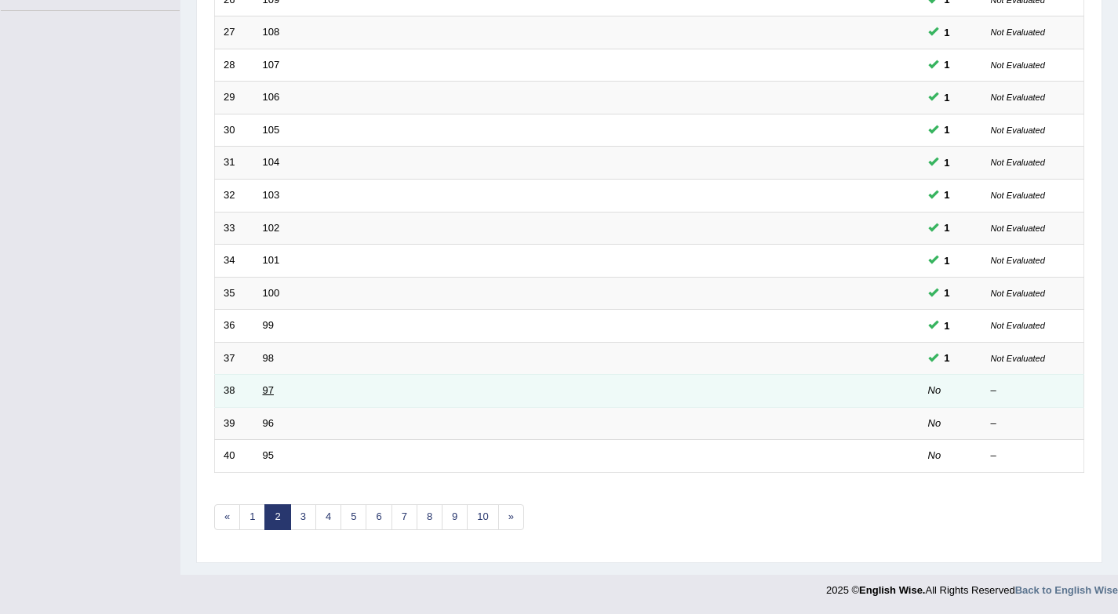
click at [264, 390] on link "97" at bounding box center [268, 390] width 11 height 12
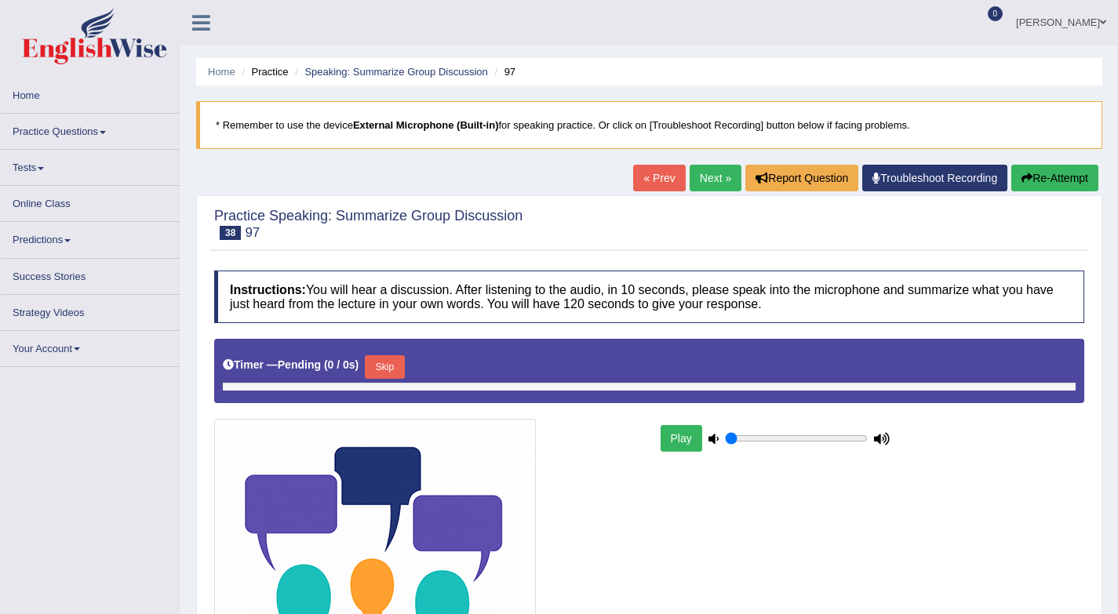
type input "0.25"
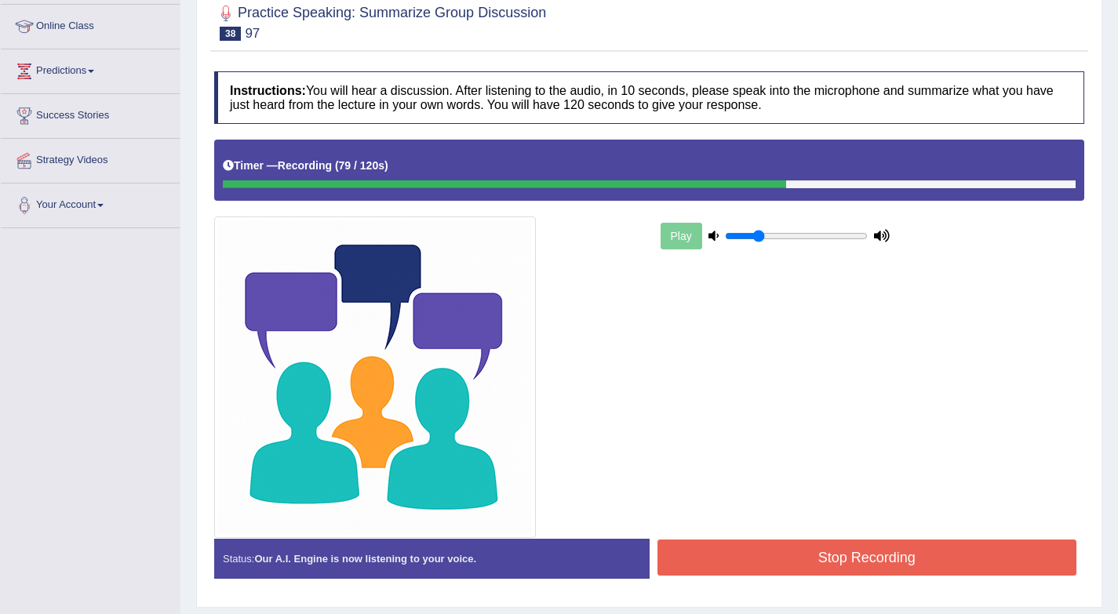
scroll to position [253, 0]
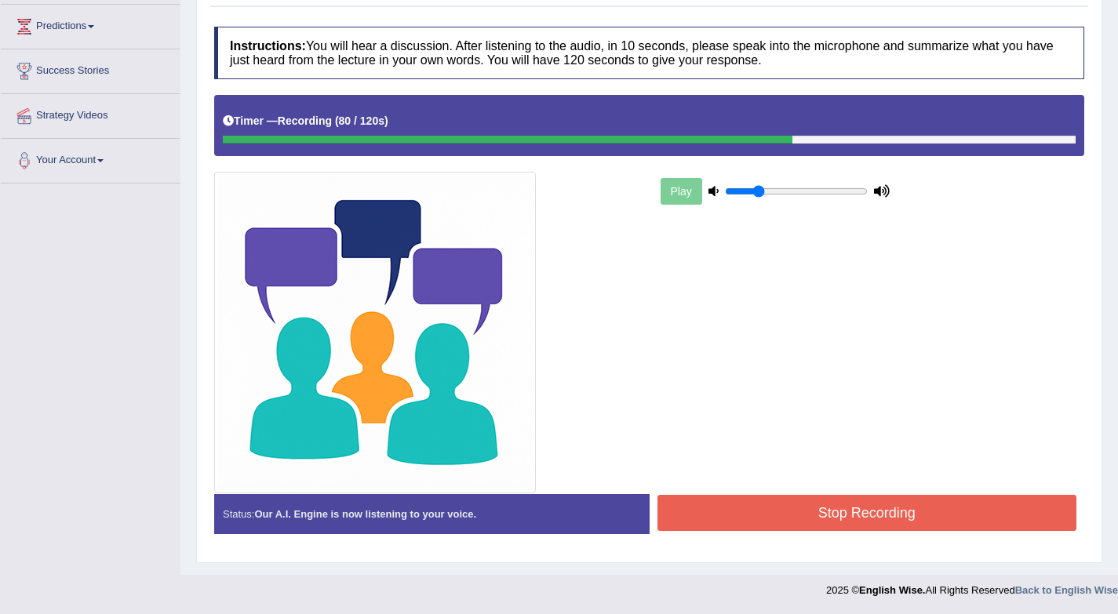
click at [887, 516] on button "Stop Recording" at bounding box center [867, 513] width 420 height 36
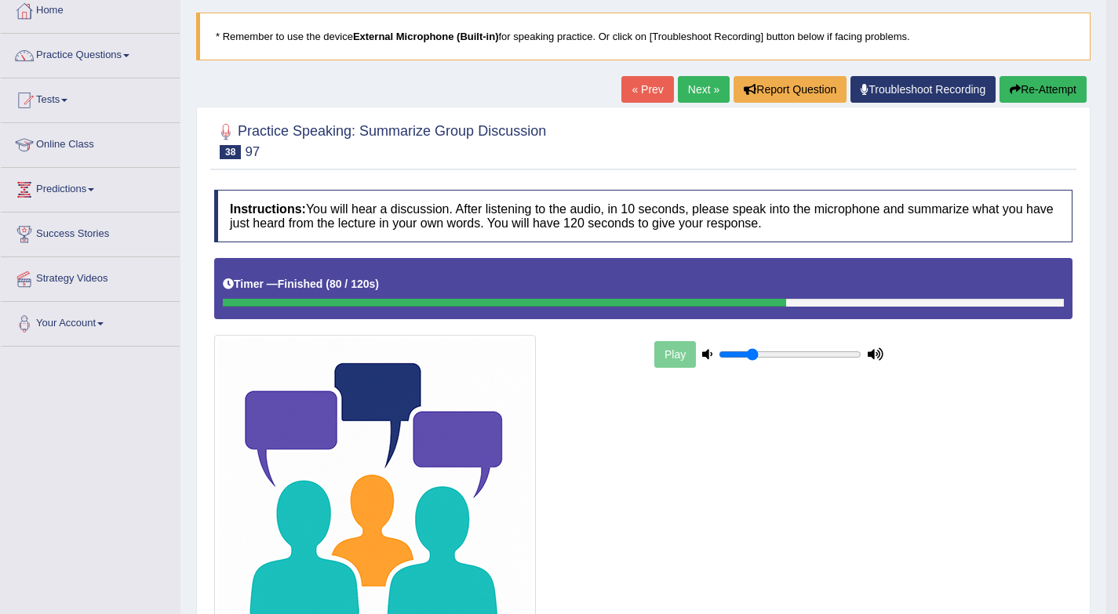
scroll to position [47, 0]
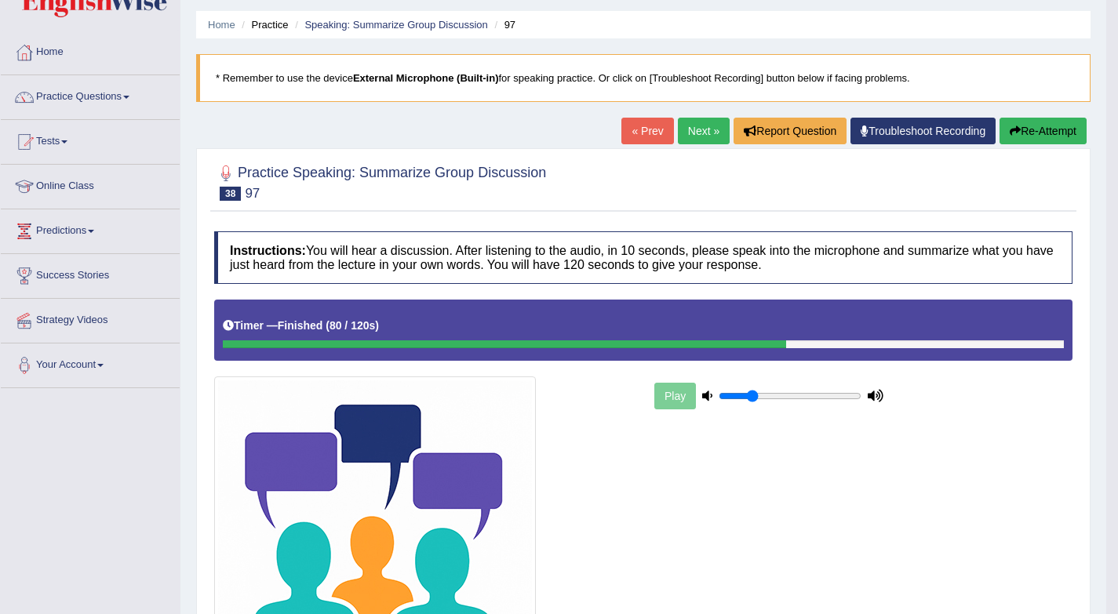
click at [681, 126] on link "Next »" at bounding box center [704, 131] width 52 height 27
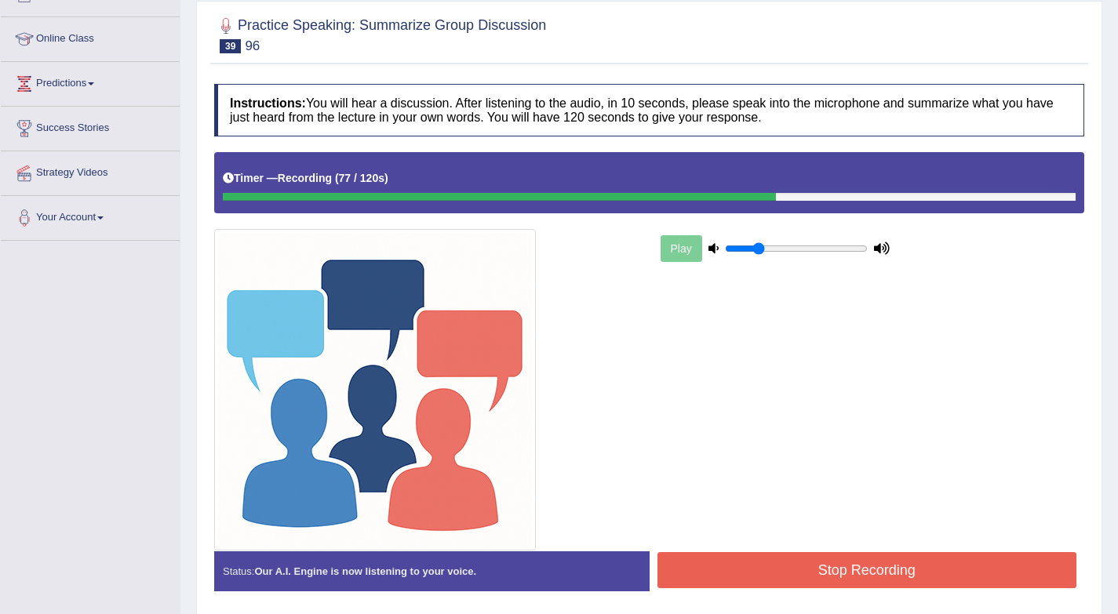
scroll to position [253, 0]
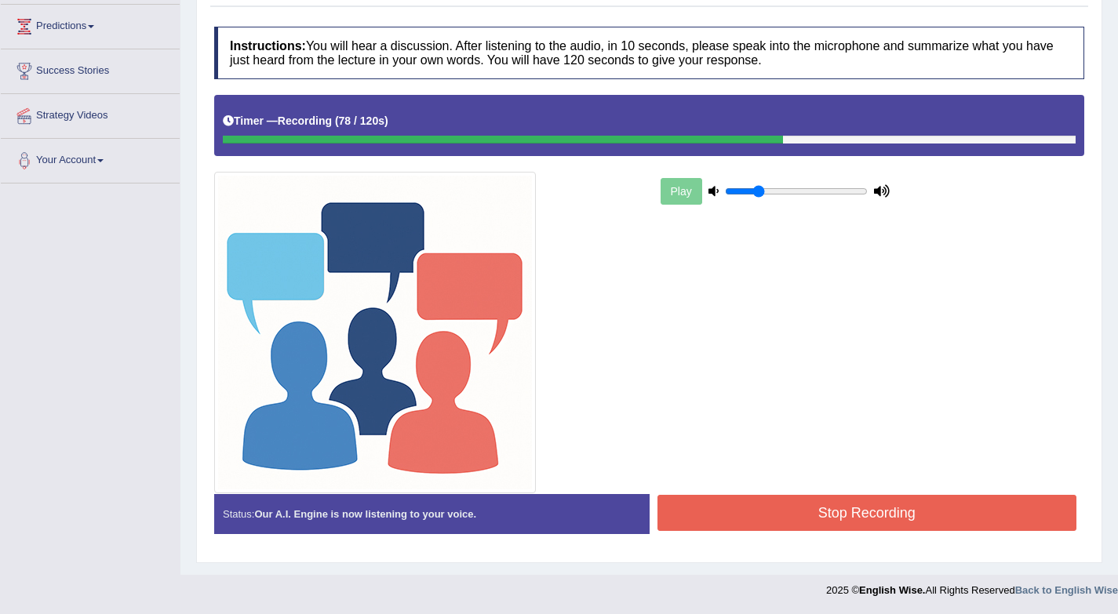
click at [854, 500] on button "Stop Recording" at bounding box center [867, 513] width 420 height 36
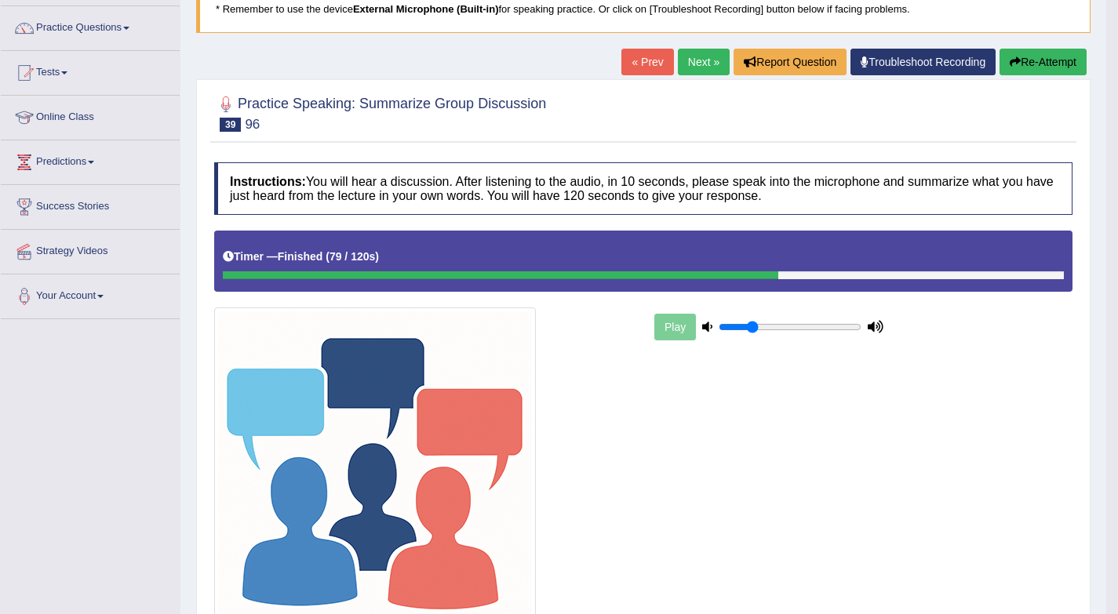
scroll to position [0, 0]
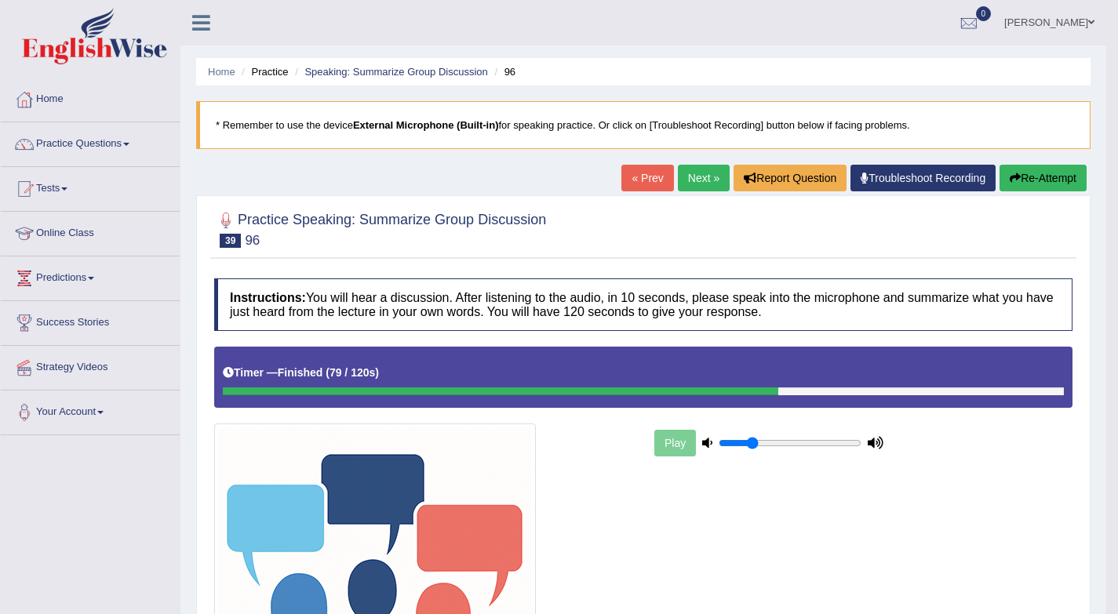
click at [697, 180] on link "Next »" at bounding box center [704, 178] width 52 height 27
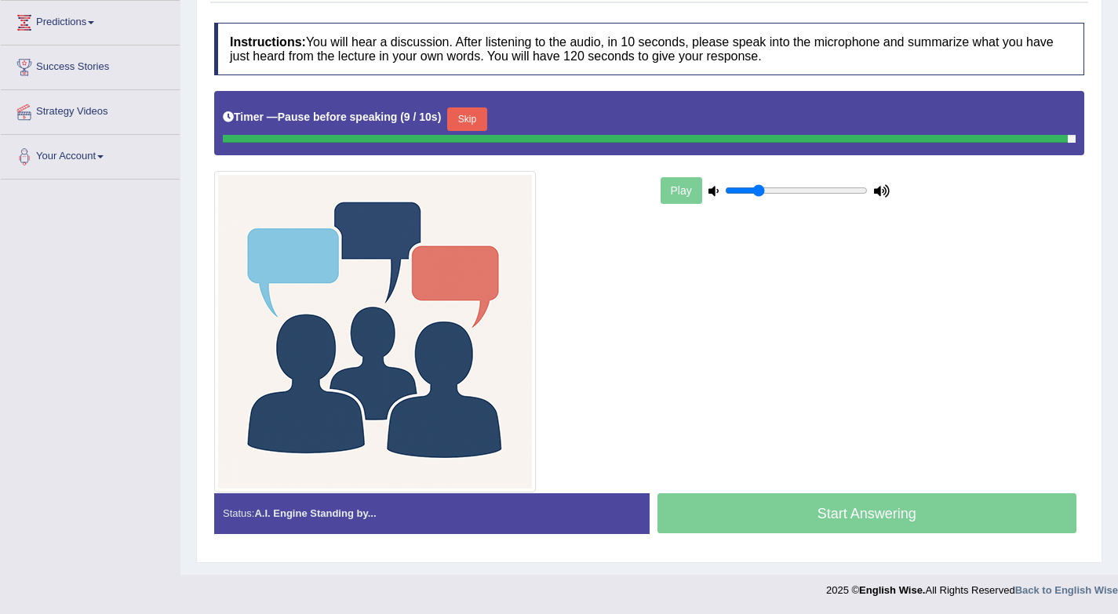
scroll to position [253, 0]
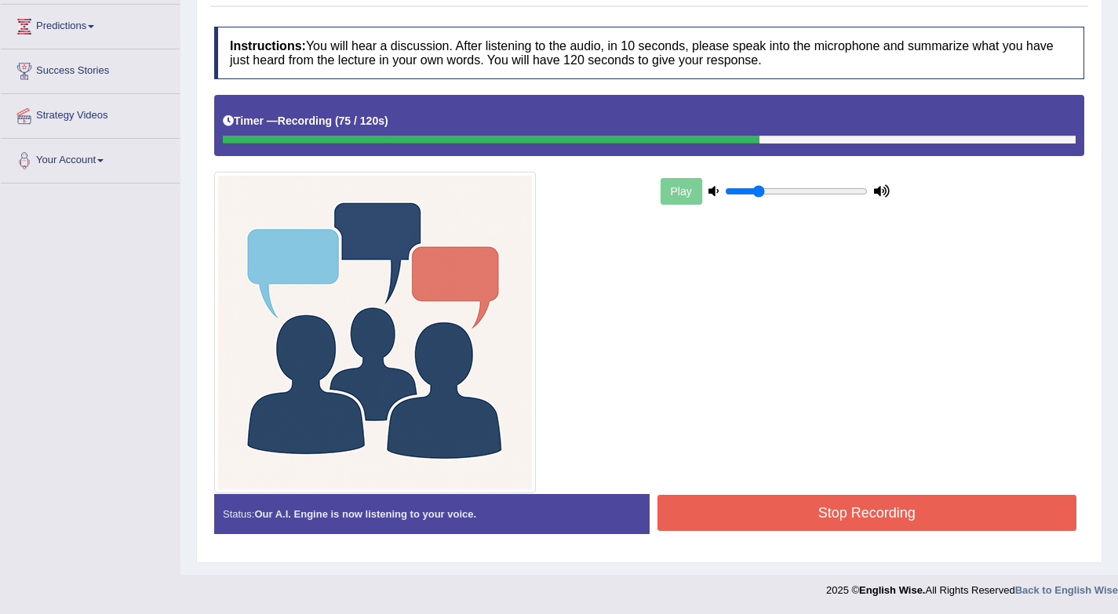
click at [755, 525] on button "Stop Recording" at bounding box center [867, 513] width 420 height 36
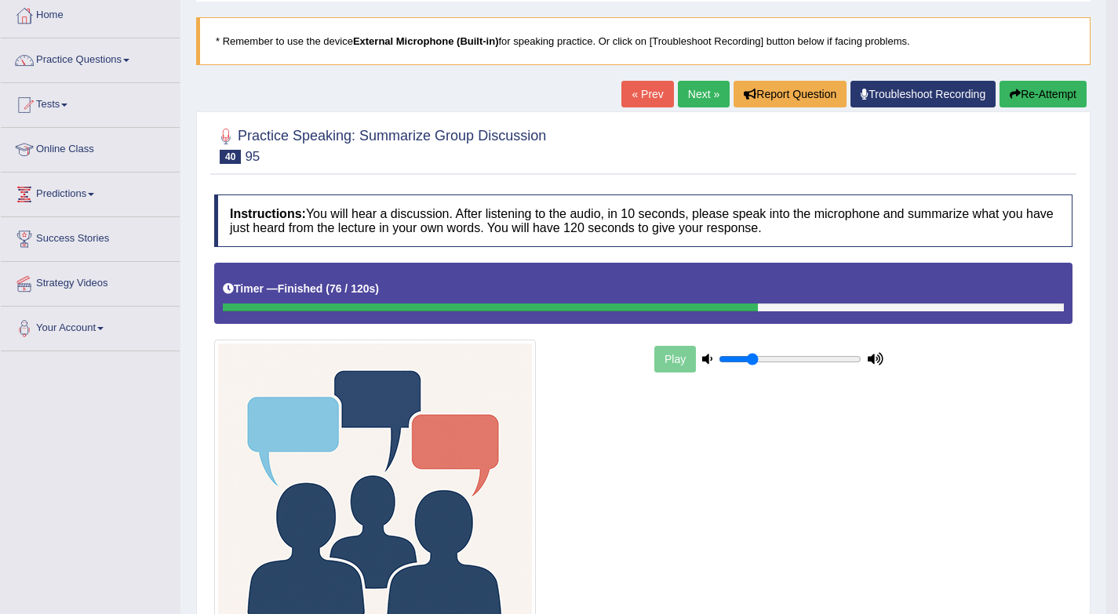
scroll to position [0, 0]
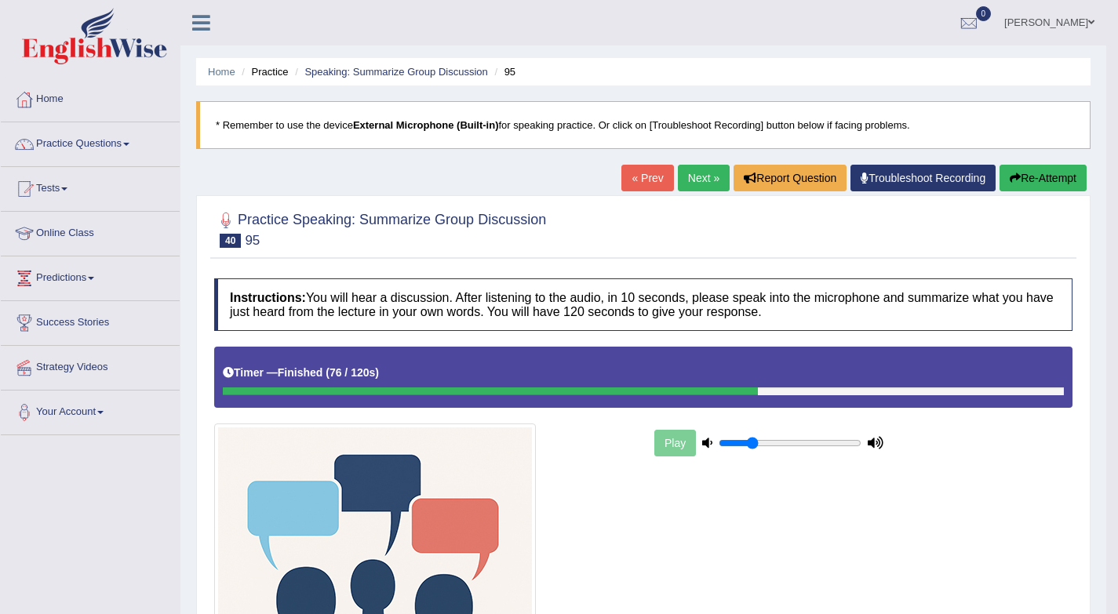
click at [707, 183] on link "Next »" at bounding box center [704, 178] width 52 height 27
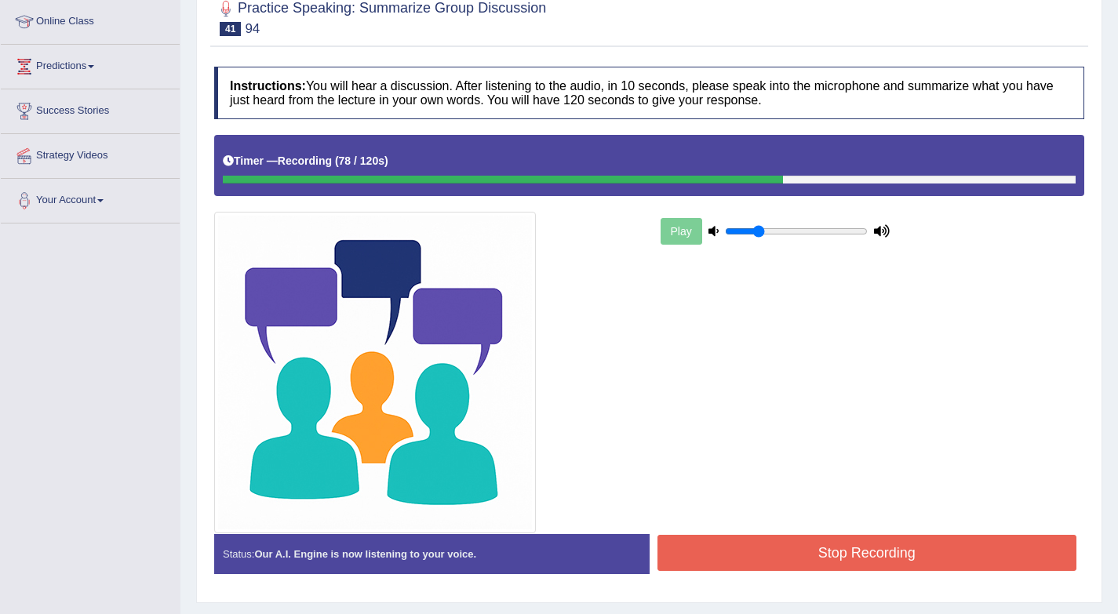
scroll to position [253, 0]
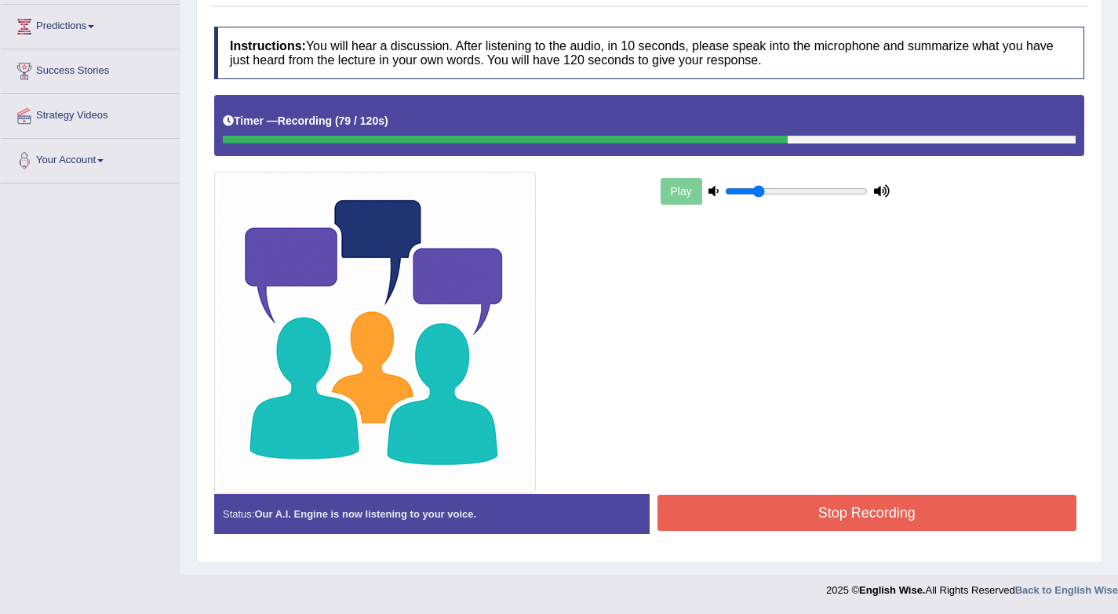
click at [875, 519] on button "Stop Recording" at bounding box center [867, 513] width 420 height 36
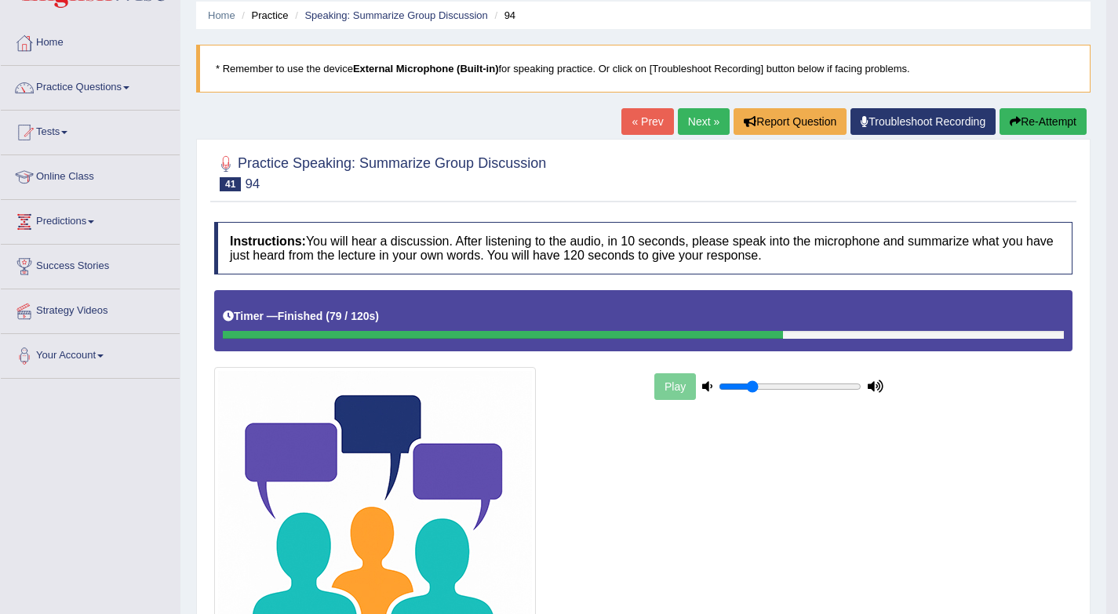
scroll to position [0, 0]
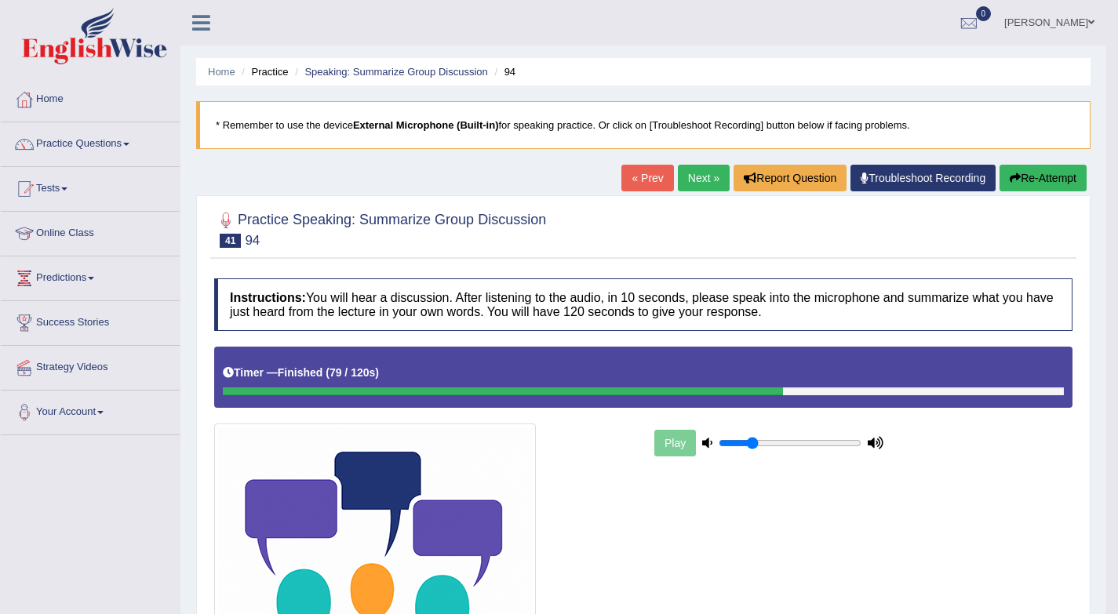
click at [694, 179] on link "Next »" at bounding box center [704, 178] width 52 height 27
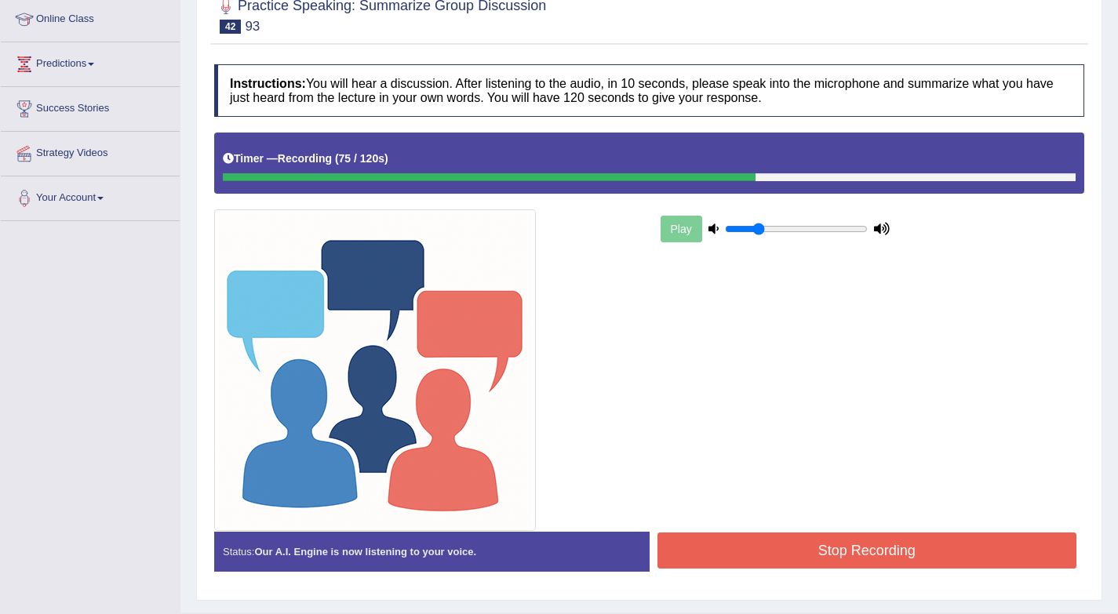
scroll to position [253, 0]
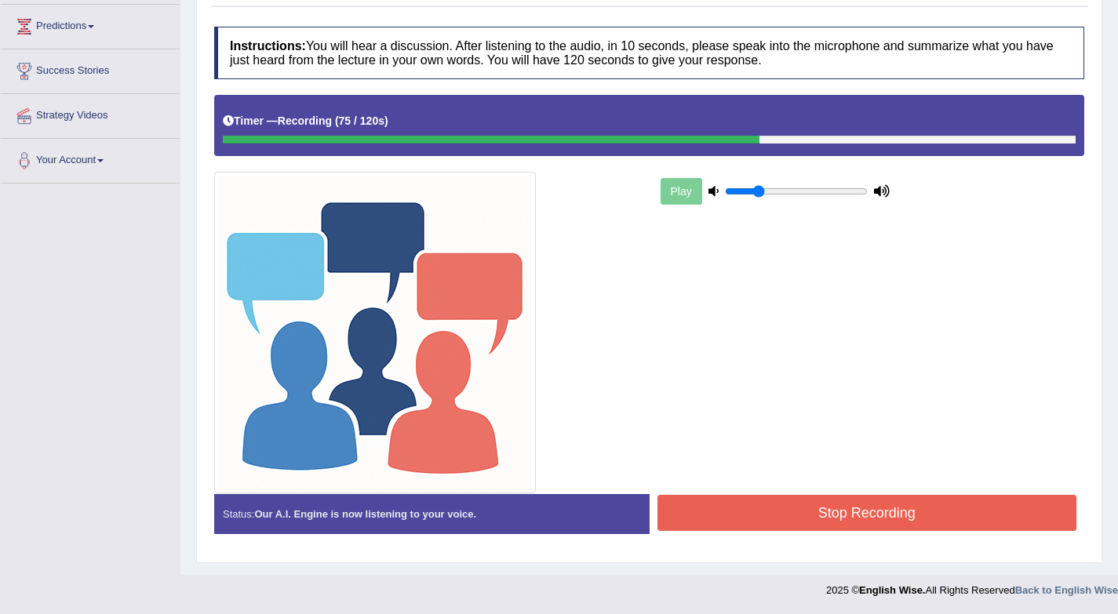
click at [870, 522] on button "Stop Recording" at bounding box center [867, 513] width 420 height 36
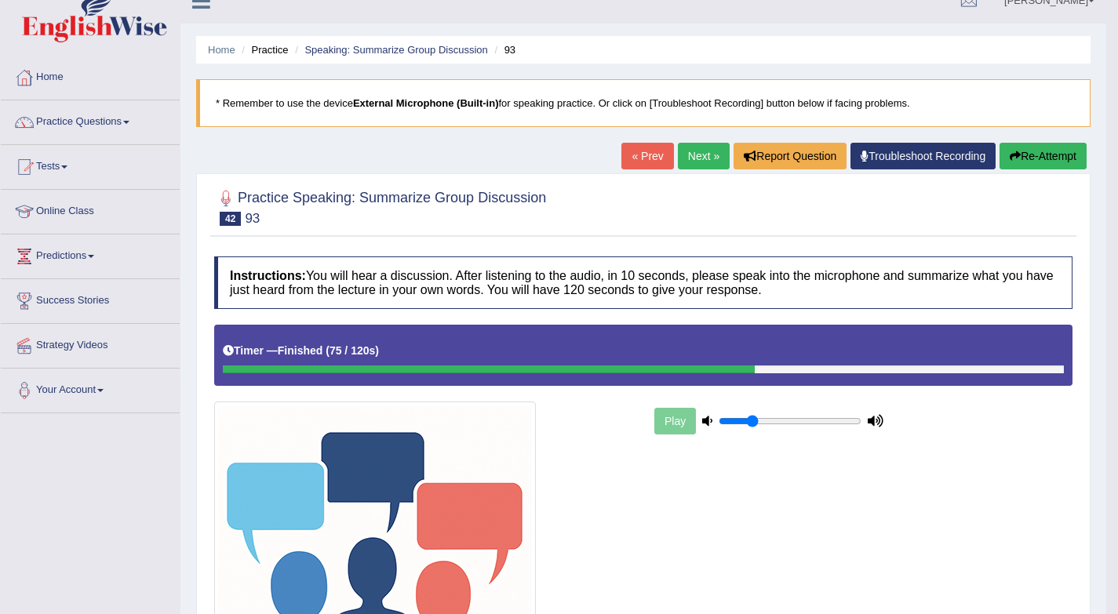
scroll to position [0, 0]
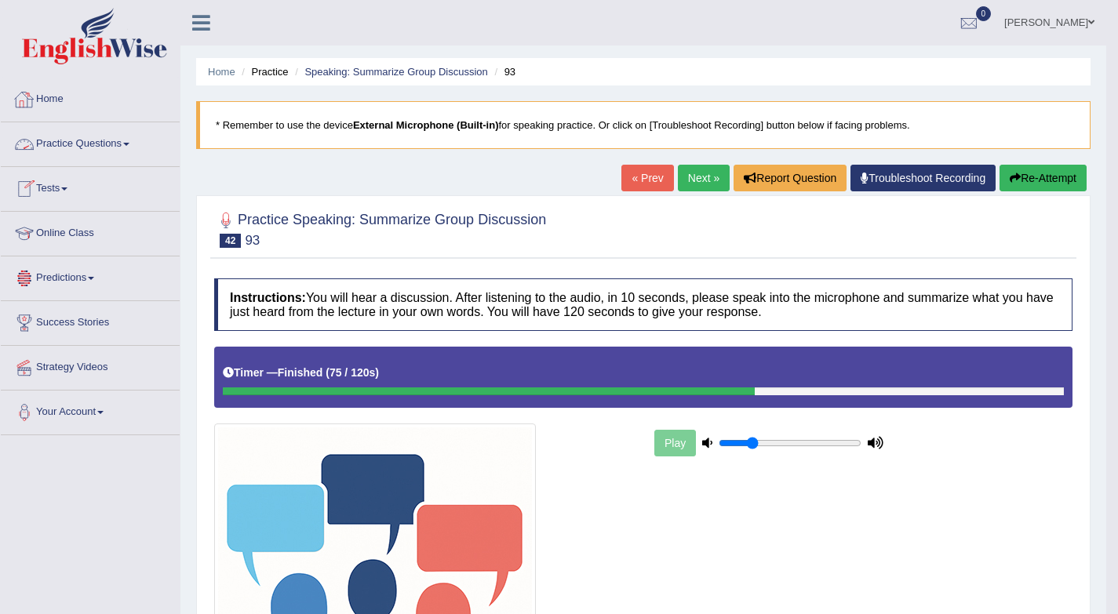
click at [101, 144] on link "Practice Questions" at bounding box center [90, 141] width 179 height 39
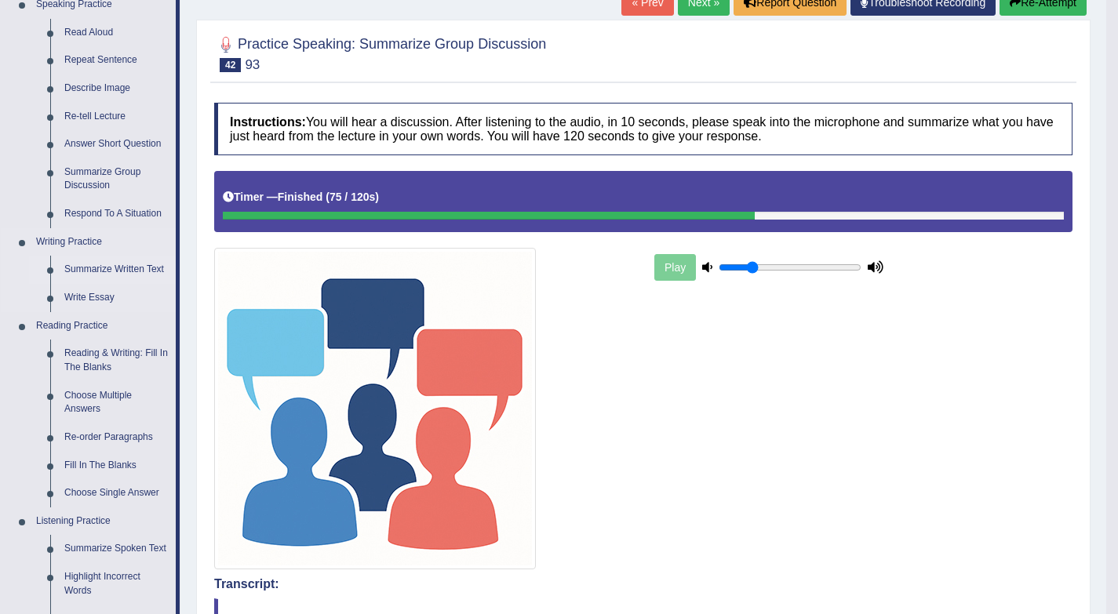
scroll to position [40, 0]
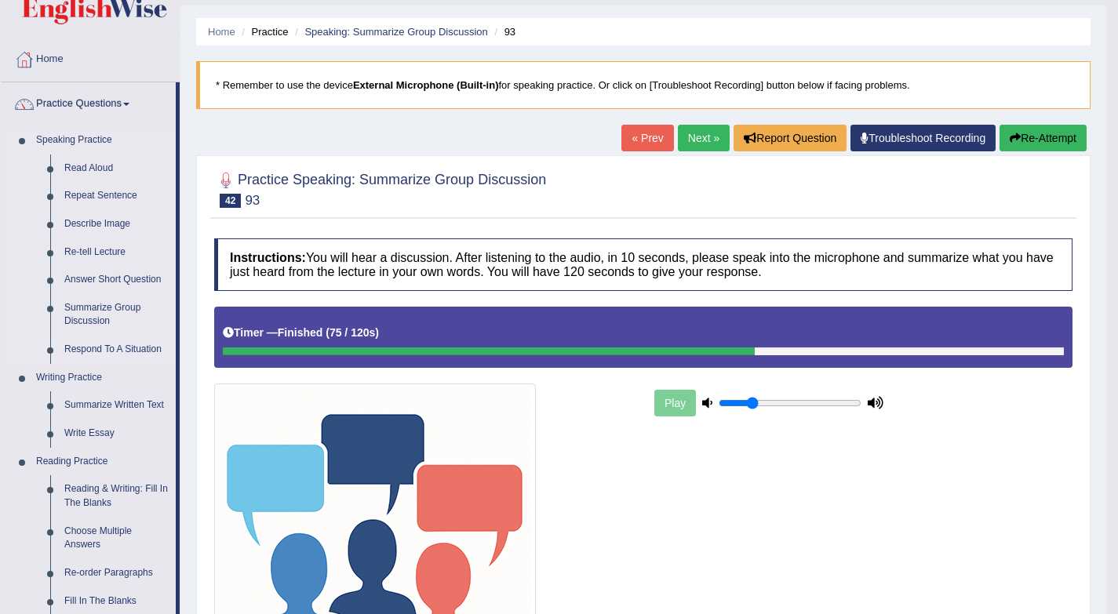
click at [102, 351] on link "Respond To A Situation" at bounding box center [116, 350] width 118 height 28
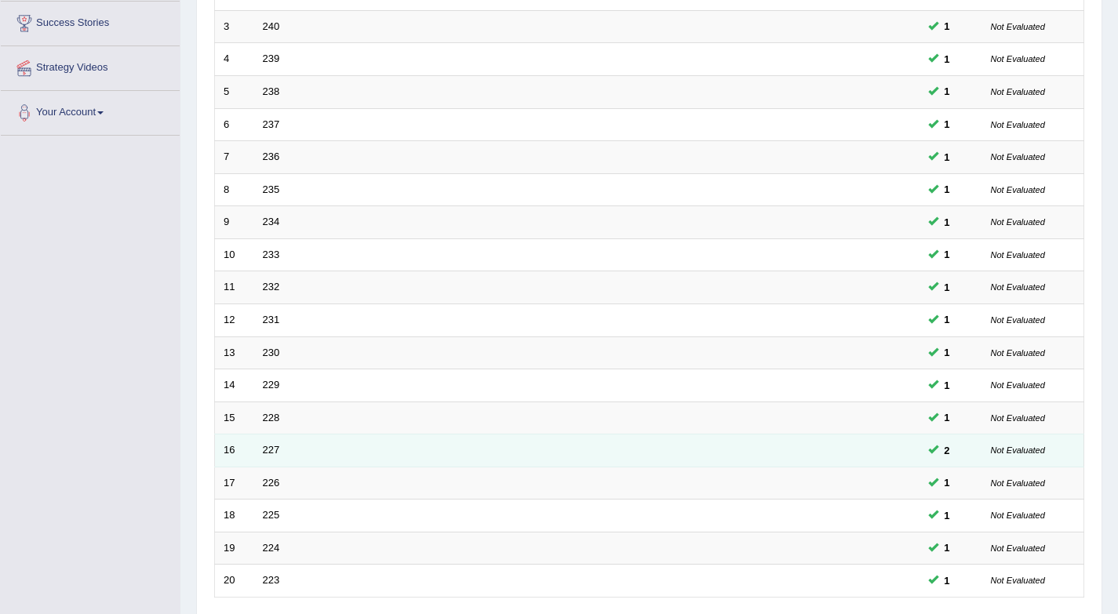
scroll to position [424, 0]
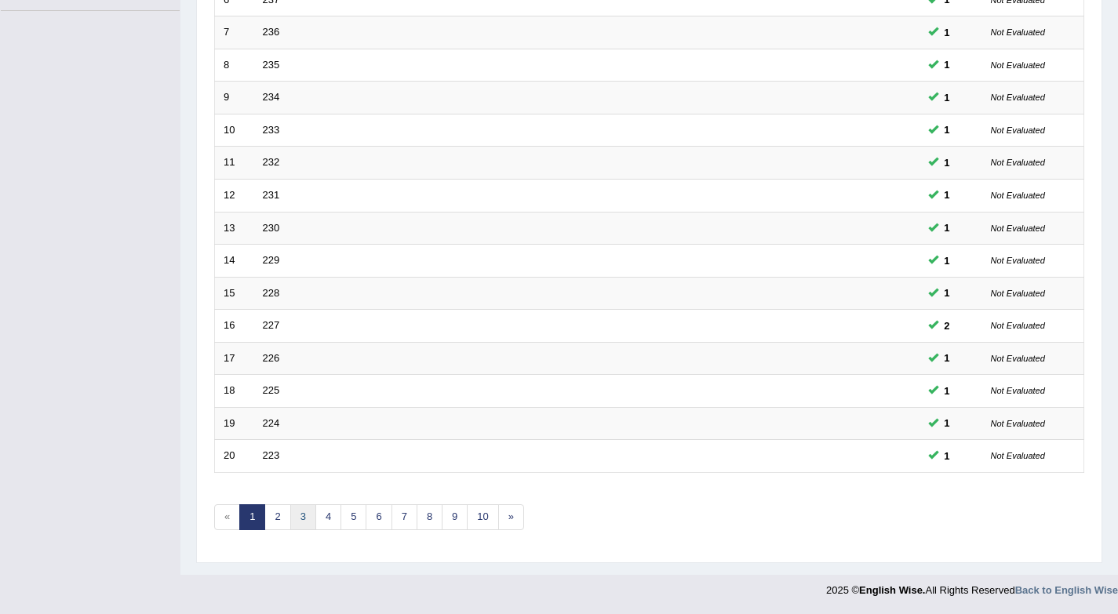
click at [300, 519] on link "3" at bounding box center [303, 517] width 26 height 26
click at [331, 522] on link "4" at bounding box center [328, 517] width 26 height 26
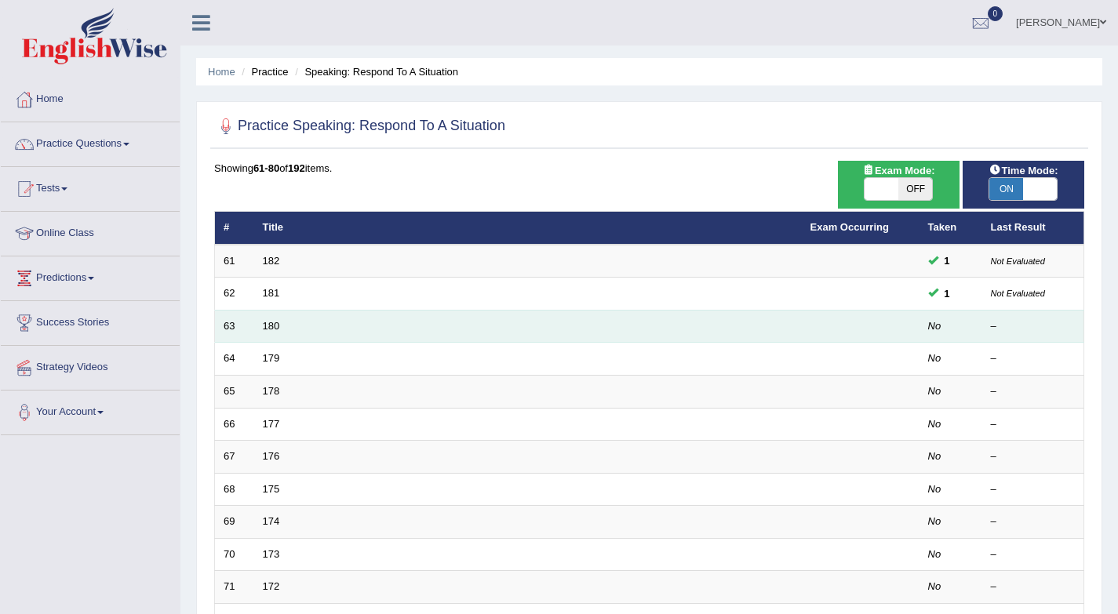
click at [279, 329] on td "180" at bounding box center [528, 326] width 548 height 33
click at [277, 325] on link "180" at bounding box center [271, 326] width 17 height 12
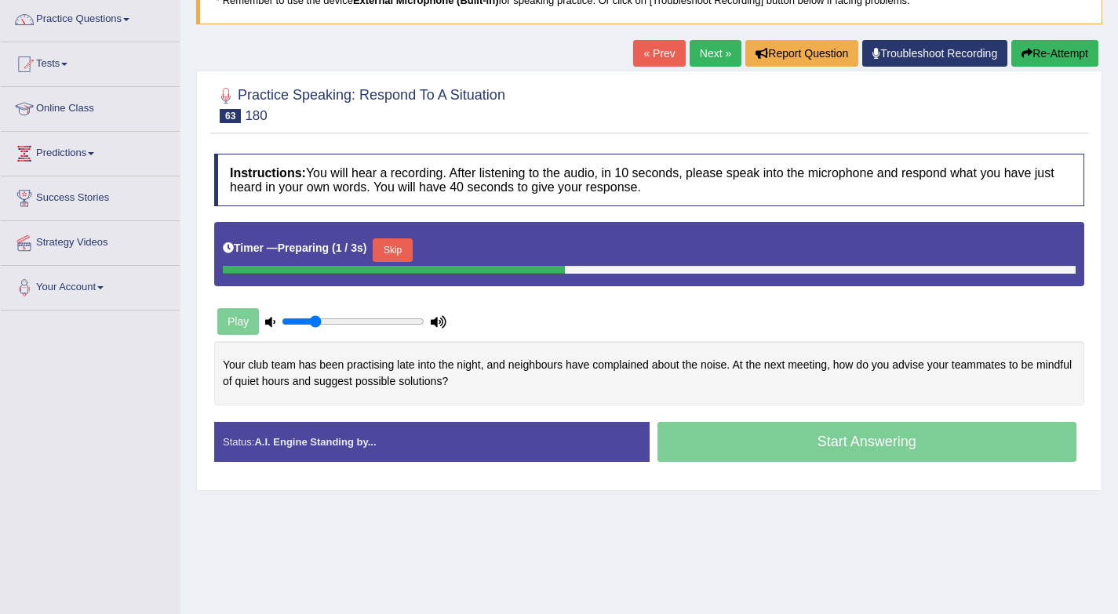
scroll to position [209, 0]
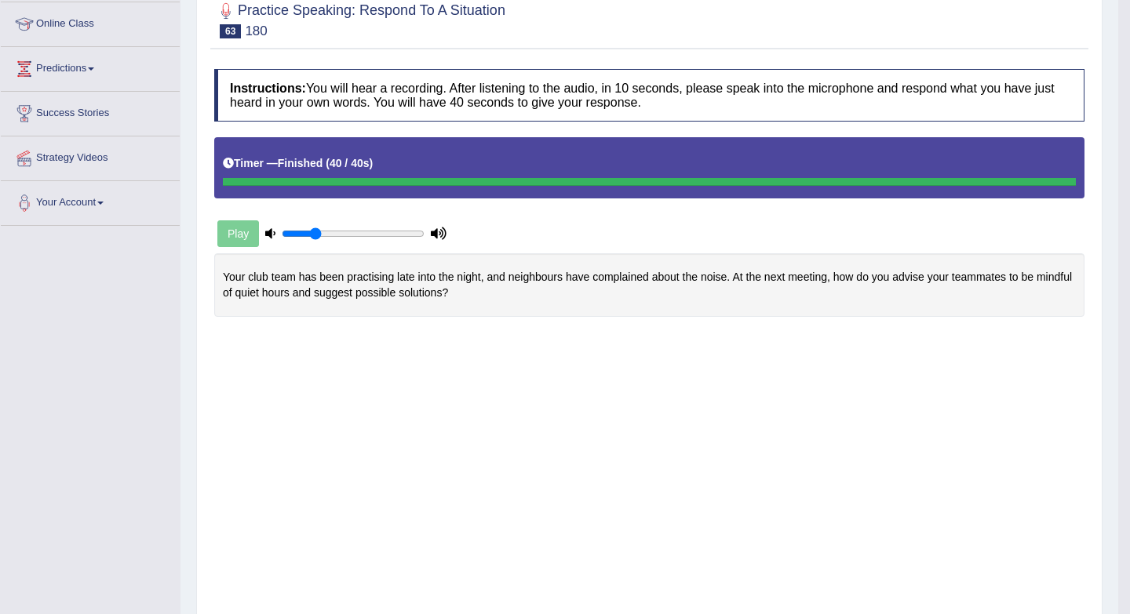
click at [723, 372] on body "Toggle navigation Home Practice Questions Speaking Practice Read Aloud Repeat S…" at bounding box center [565, 98] width 1130 height 614
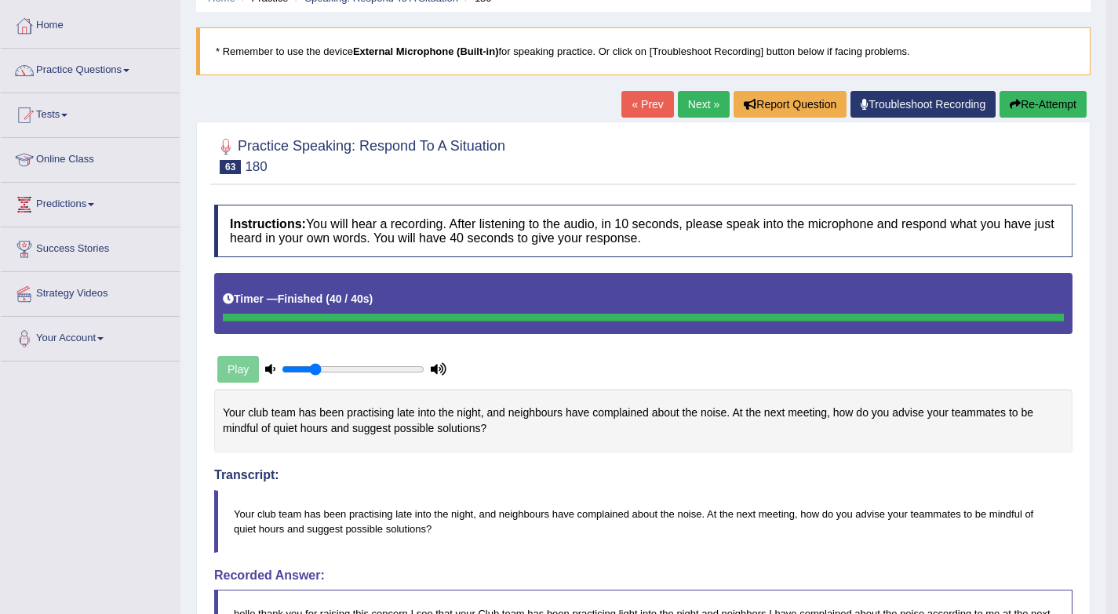
scroll to position [0, 0]
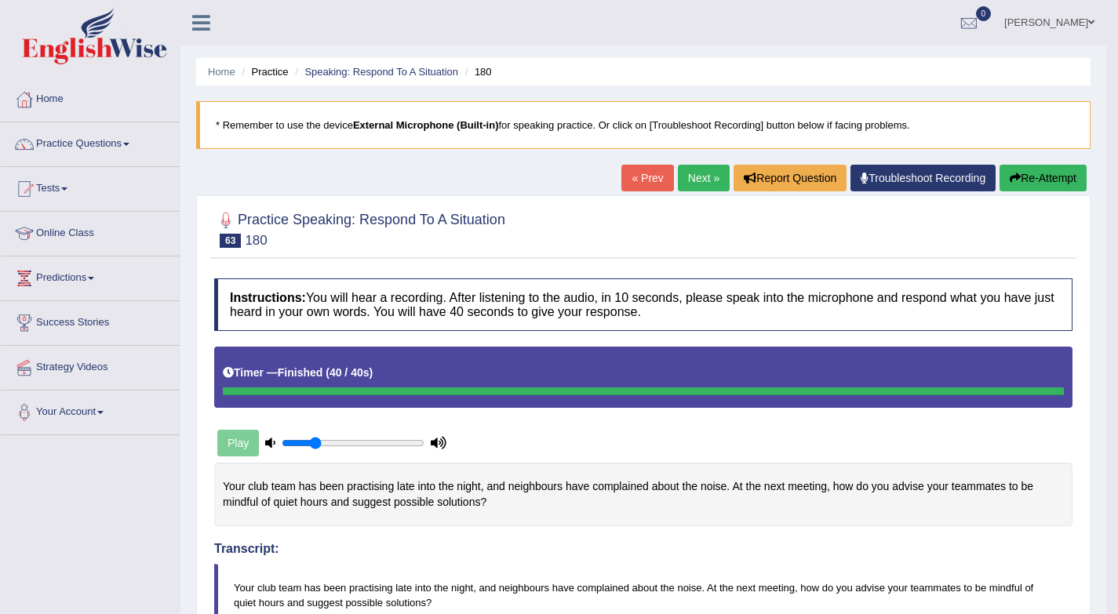
click at [702, 181] on link "Next »" at bounding box center [704, 178] width 52 height 27
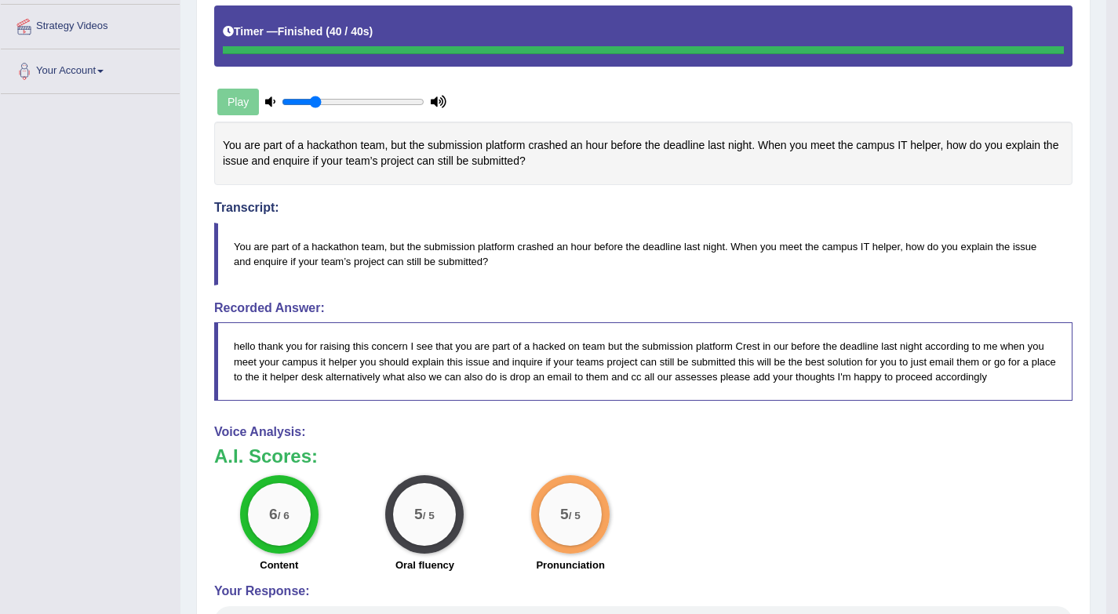
scroll to position [245, 0]
